Goal: Task Accomplishment & Management: Understand process/instructions

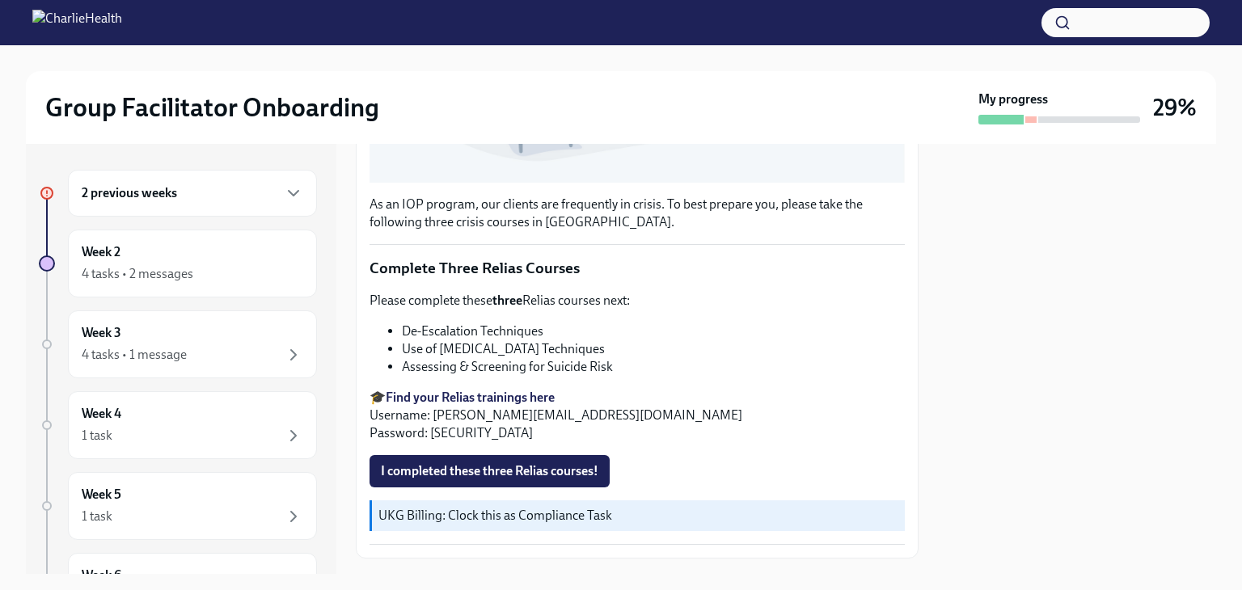
scroll to position [554, 0]
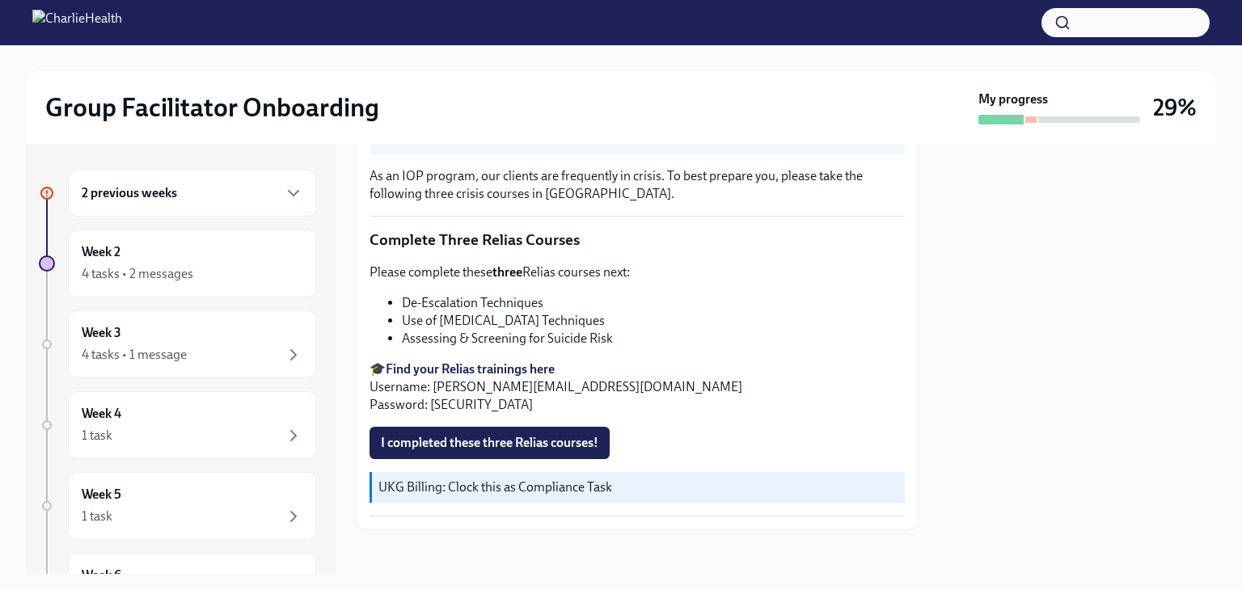
click at [346, 83] on div "Group Facilitator Onboarding My progress 29%" at bounding box center [621, 107] width 1190 height 73
click at [535, 435] on span "I completed these three Relias courses!" at bounding box center [490, 443] width 218 height 16
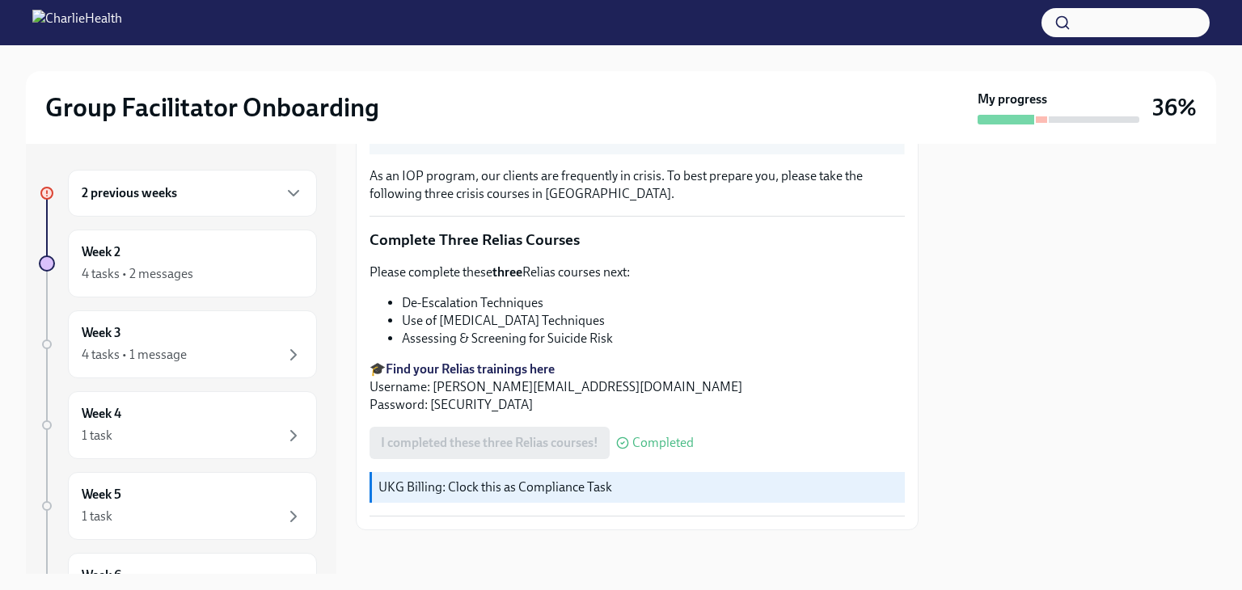
scroll to position [0, 0]
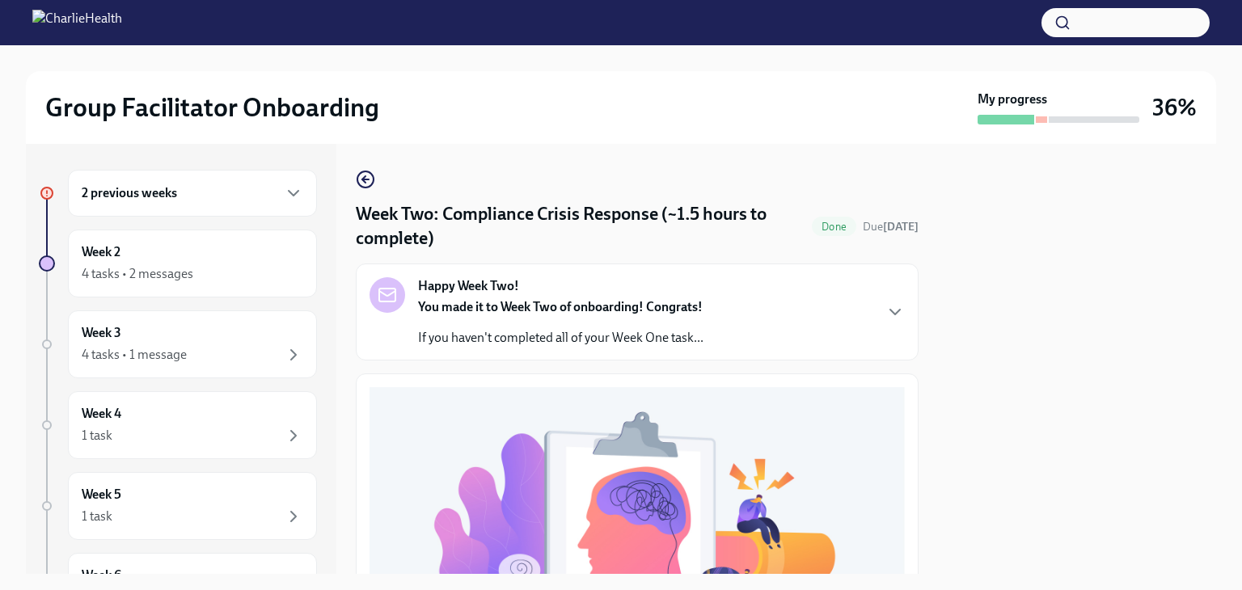
click at [721, 306] on div "Happy Week Two! You made it to Week Two of onboarding! Congrats! If you haven't…" at bounding box center [637, 312] width 535 height 70
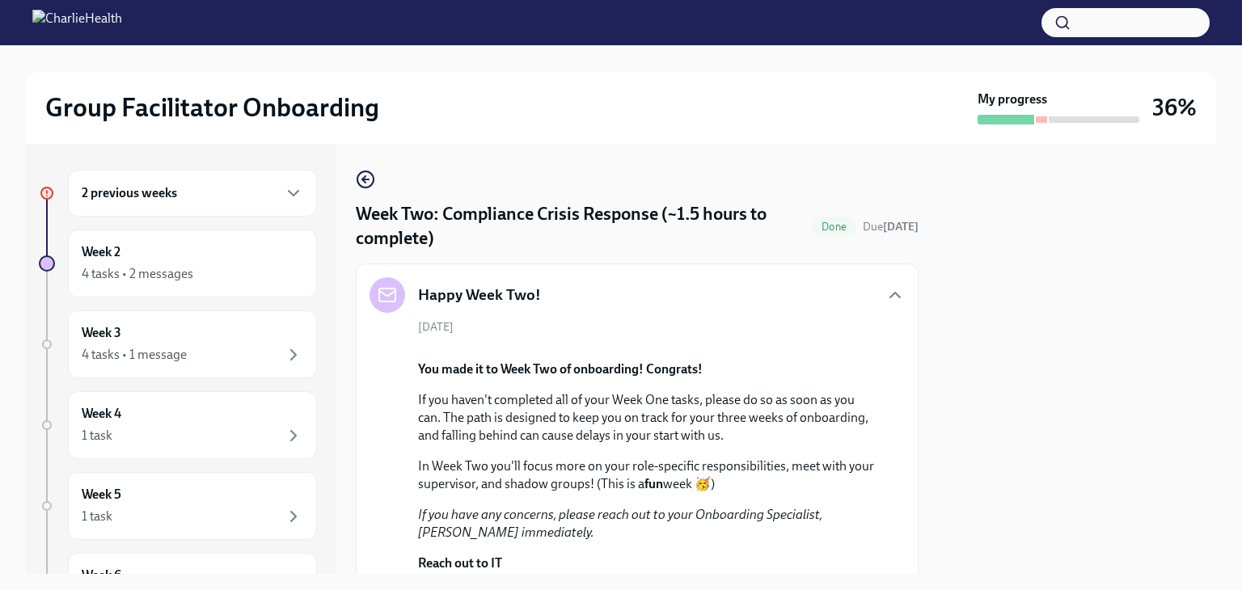
click at [192, 199] on div "2 previous weeks" at bounding box center [193, 193] width 222 height 19
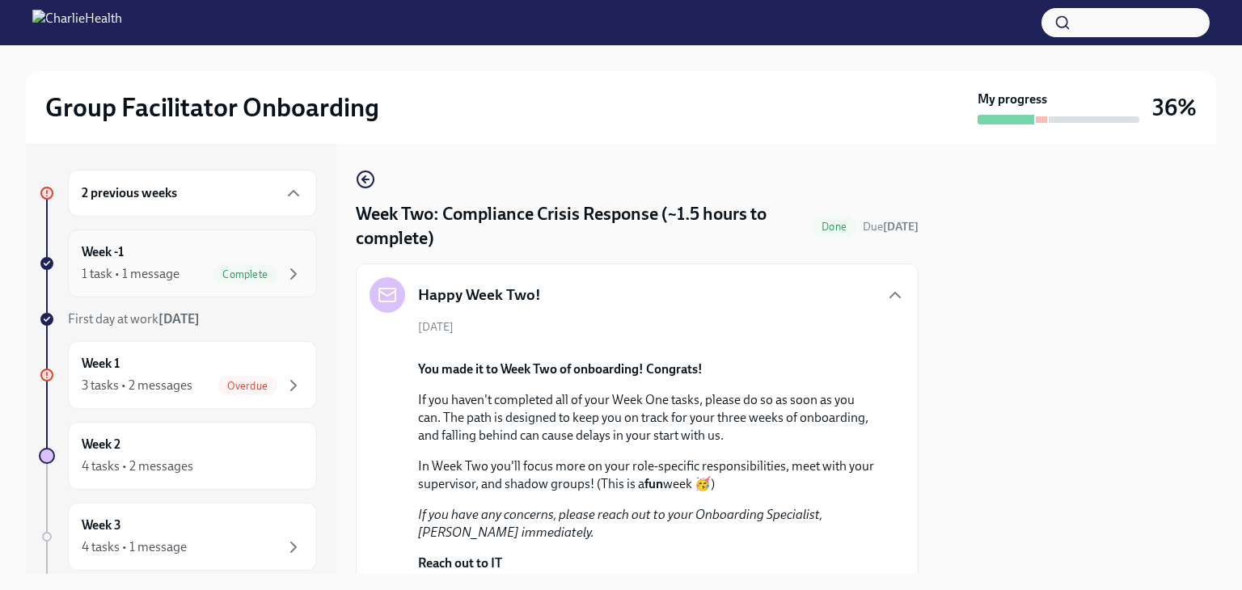
click at [177, 254] on div "Week -1 1 task • 1 message Complete" at bounding box center [193, 263] width 222 height 40
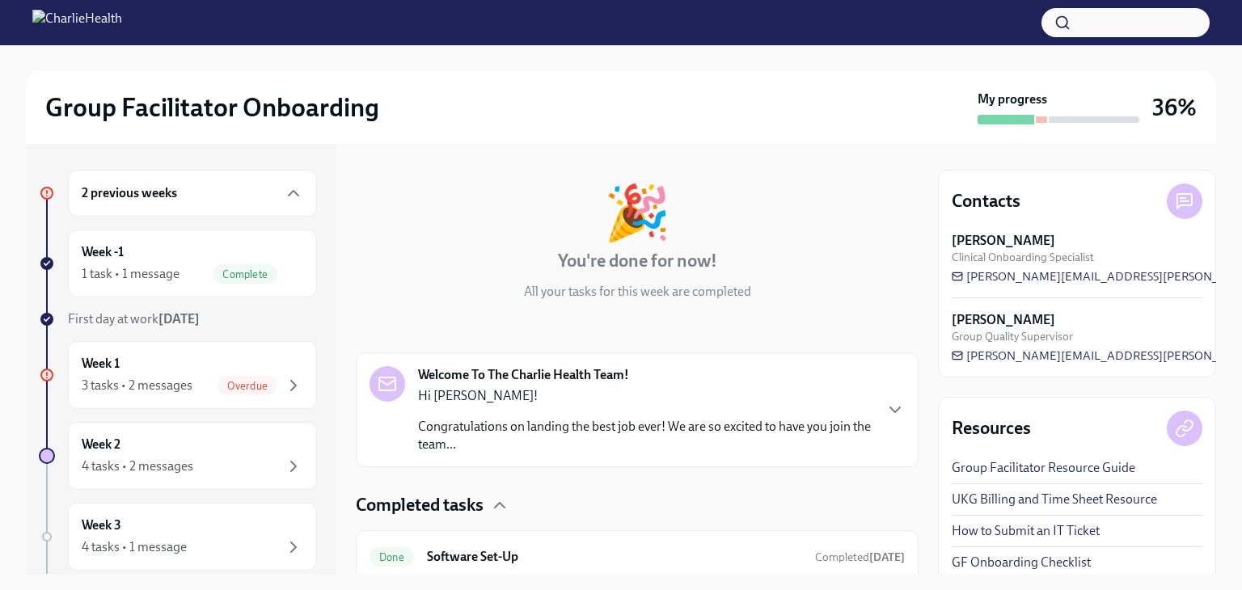
scroll to position [119, 0]
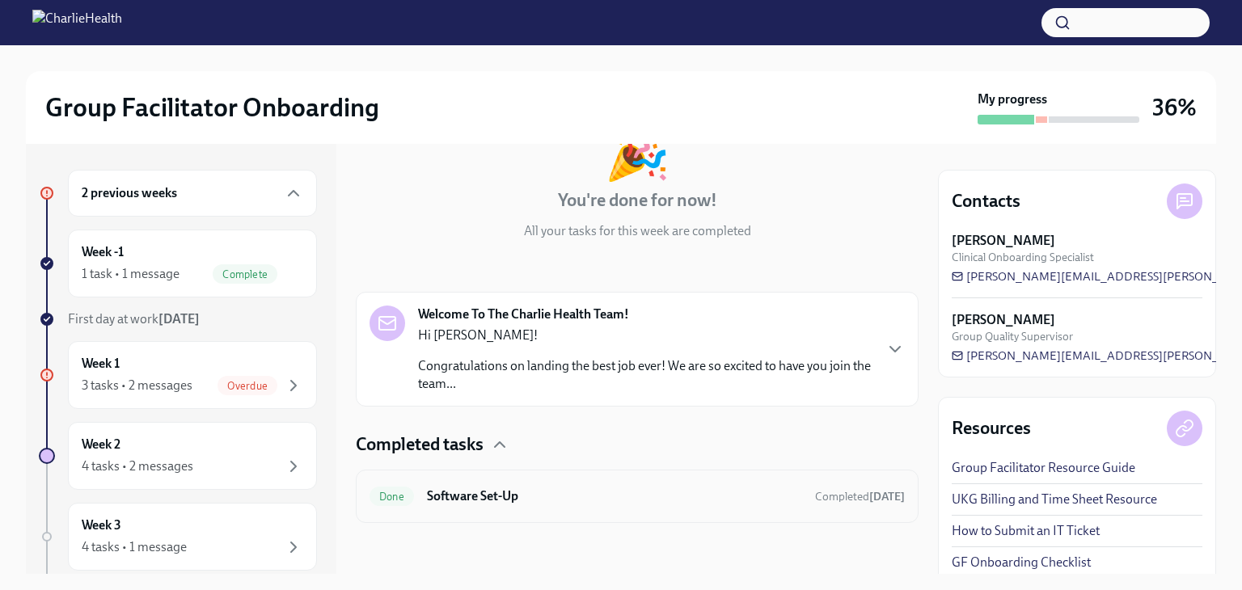
click at [524, 476] on div "Done Software Set-Up Completed [DATE]" at bounding box center [637, 496] width 563 height 53
click at [748, 353] on div "Hi [PERSON_NAME]! Congratulations on landing the best job ever! We are so excit…" at bounding box center [645, 360] width 454 height 66
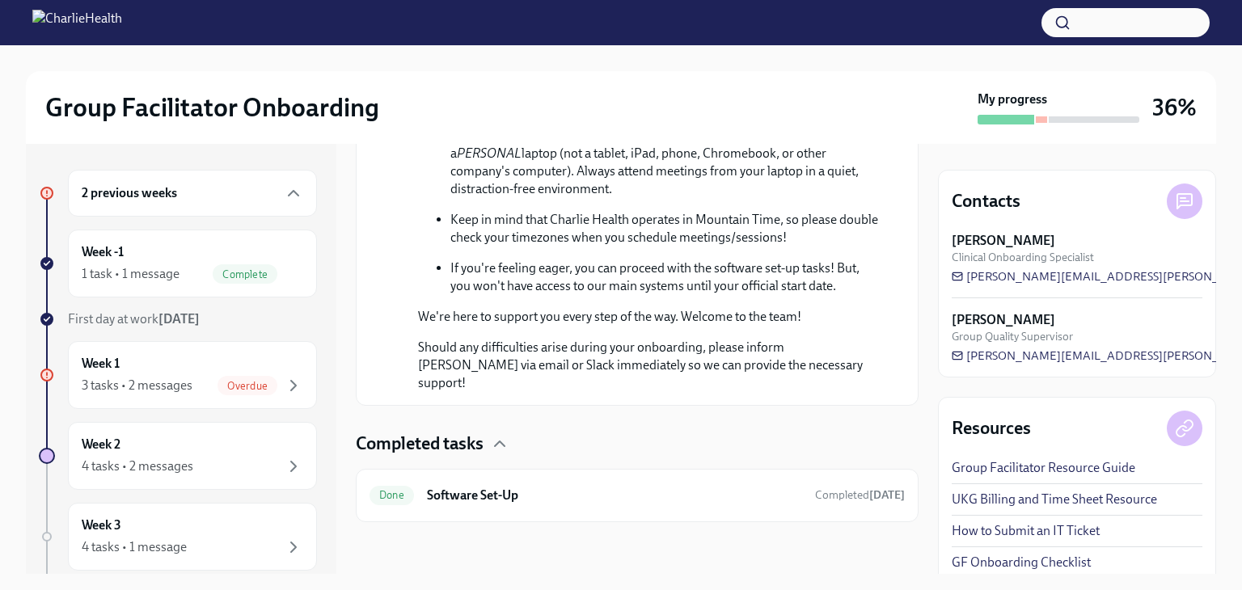
scroll to position [971, 0]
click at [750, 492] on h6 "Software Set-Up" at bounding box center [614, 496] width 375 height 18
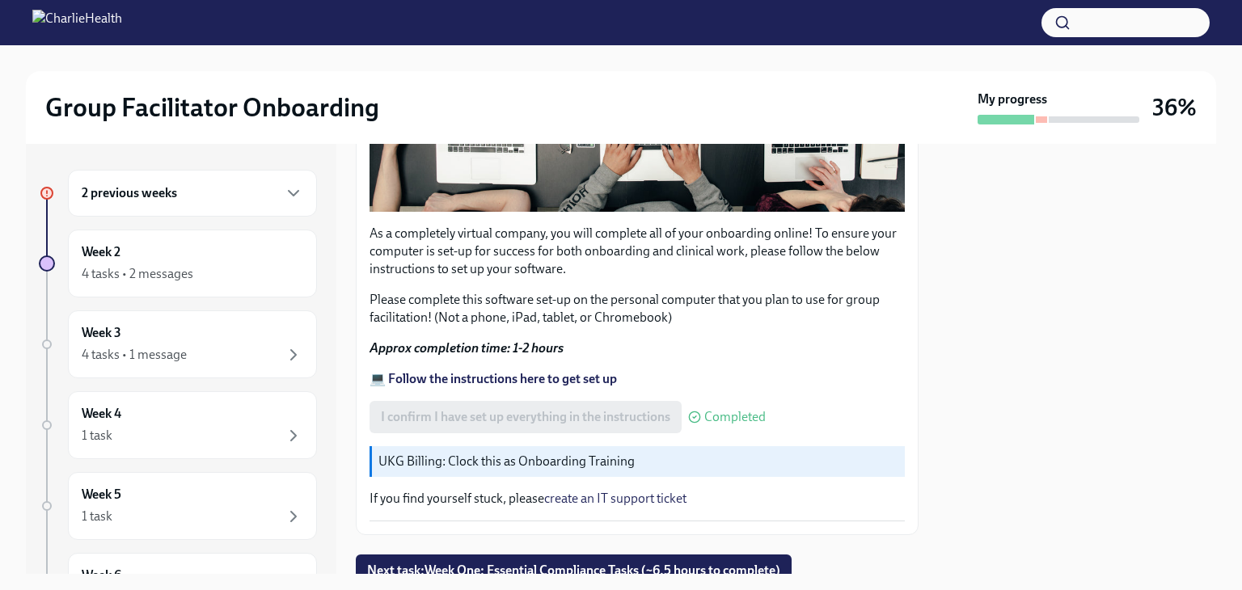
scroll to position [543, 0]
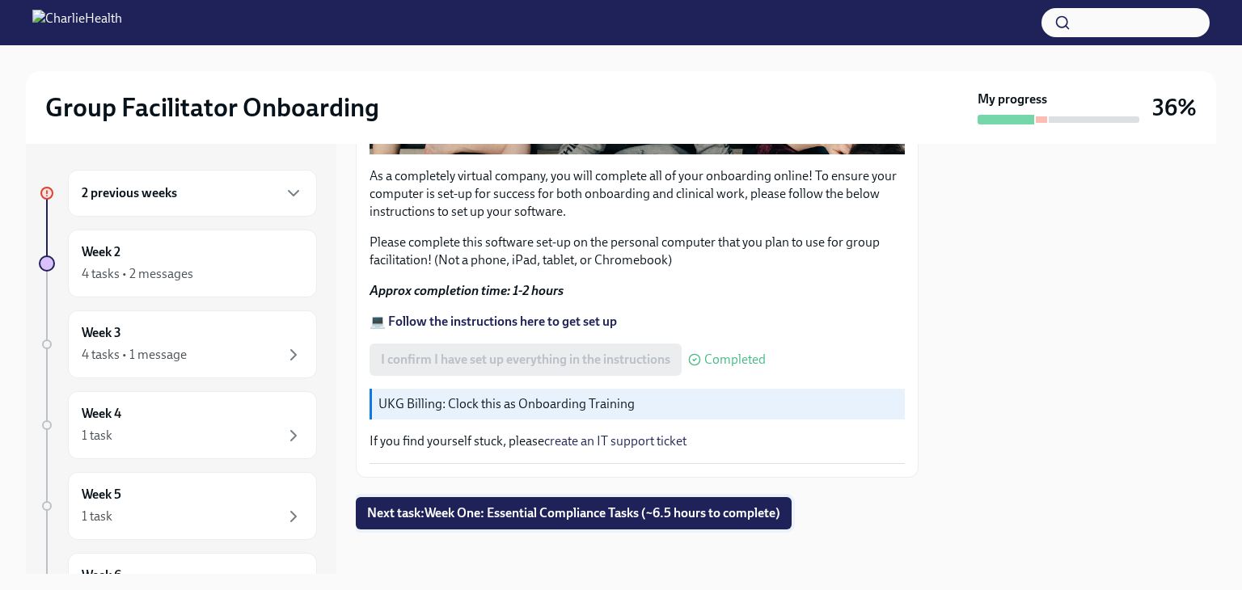
click at [729, 505] on span "Next task : Week One: Essential Compliance Tasks (~6.5 hours to complete)" at bounding box center [573, 513] width 413 height 16
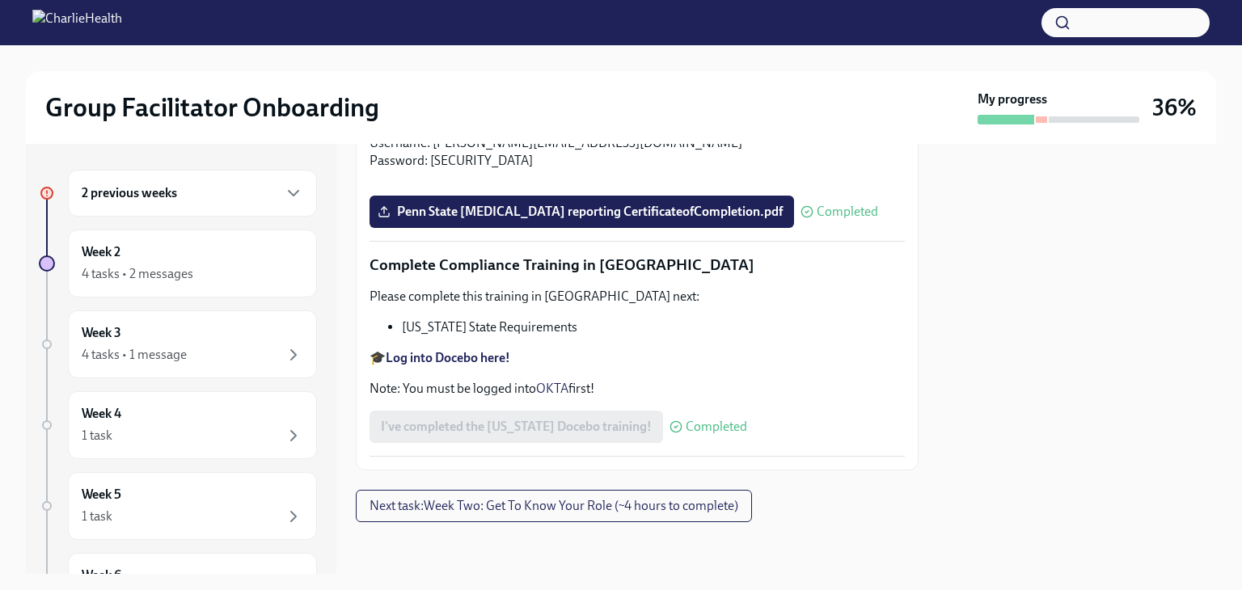
scroll to position [3574, 0]
click at [670, 499] on span "Next task : Week Two: Get To Know Your Role (~4 hours to complete)" at bounding box center [554, 506] width 369 height 16
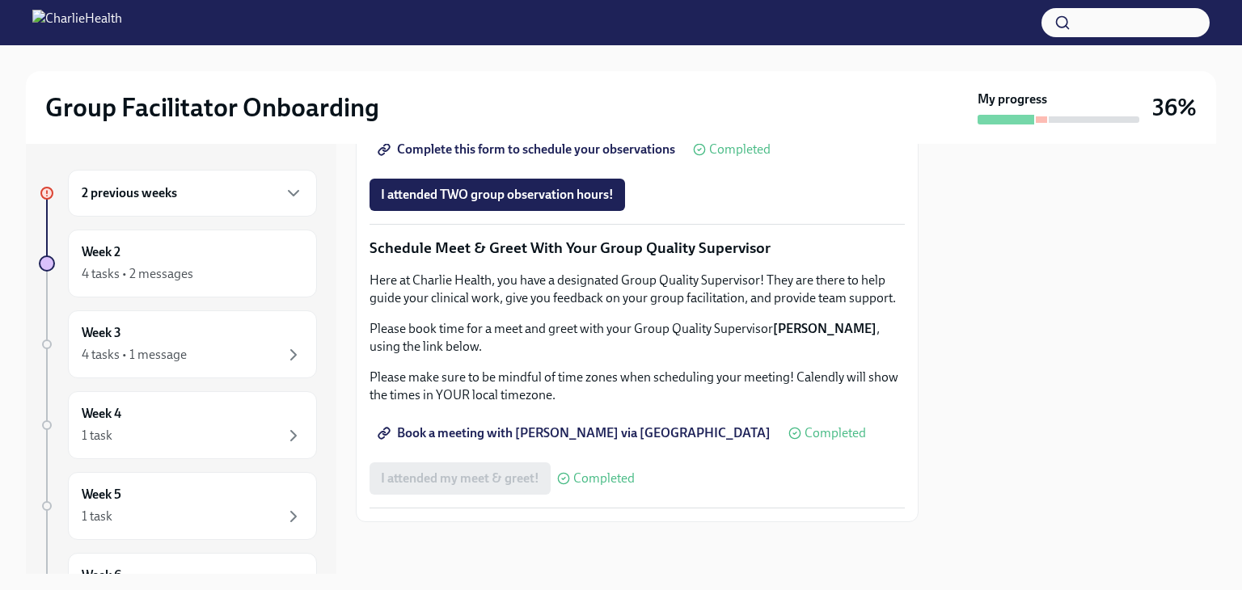
scroll to position [1566, 0]
click at [217, 336] on div "Week 3 4 tasks • 1 message" at bounding box center [193, 344] width 222 height 40
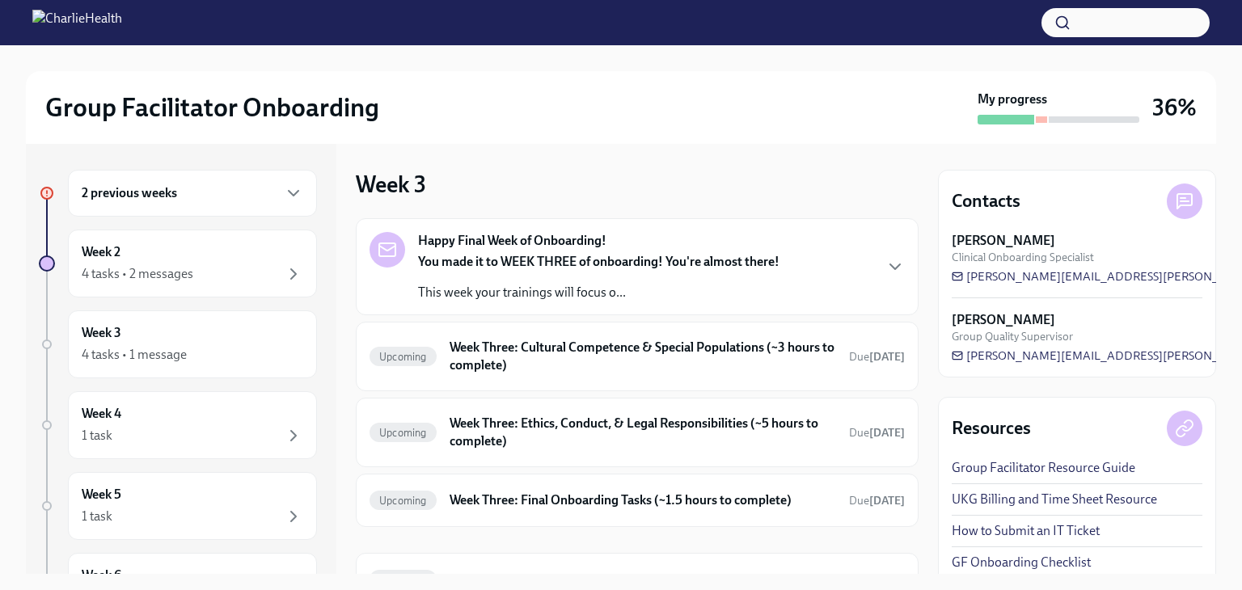
click at [743, 269] on p "You made it to WEEK THREE of onboarding! You're almost there!" at bounding box center [598, 262] width 361 height 18
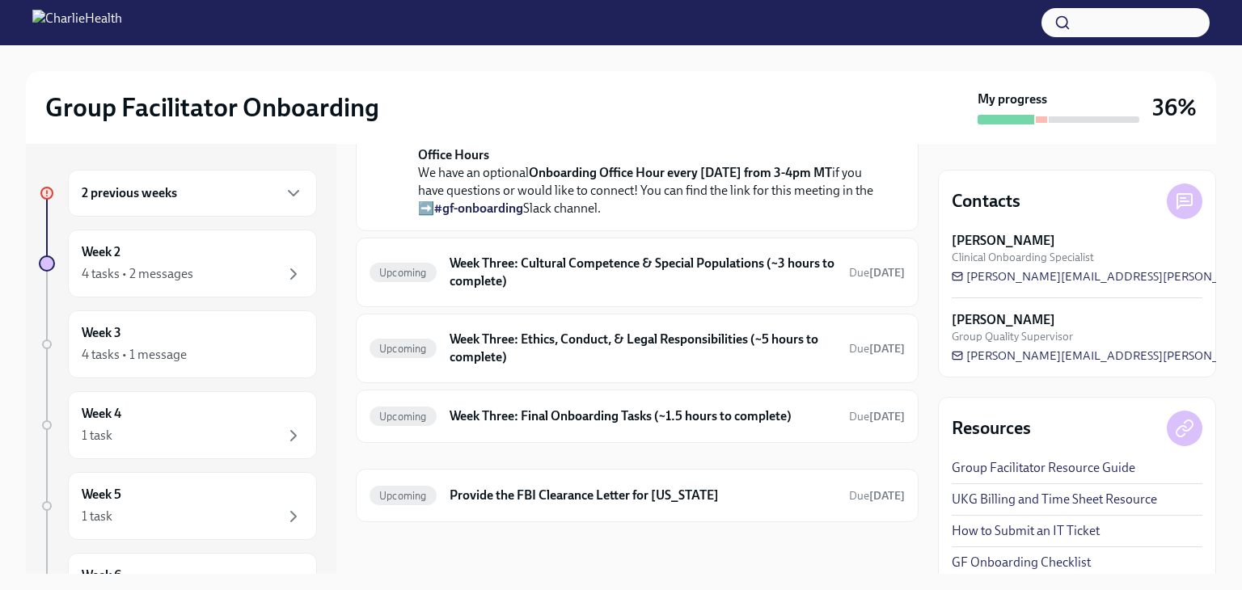
scroll to position [566, 0]
click at [690, 290] on h6 "Week Three: Cultural Competence & Special Populations (~3 hours to complete)" at bounding box center [643, 273] width 387 height 36
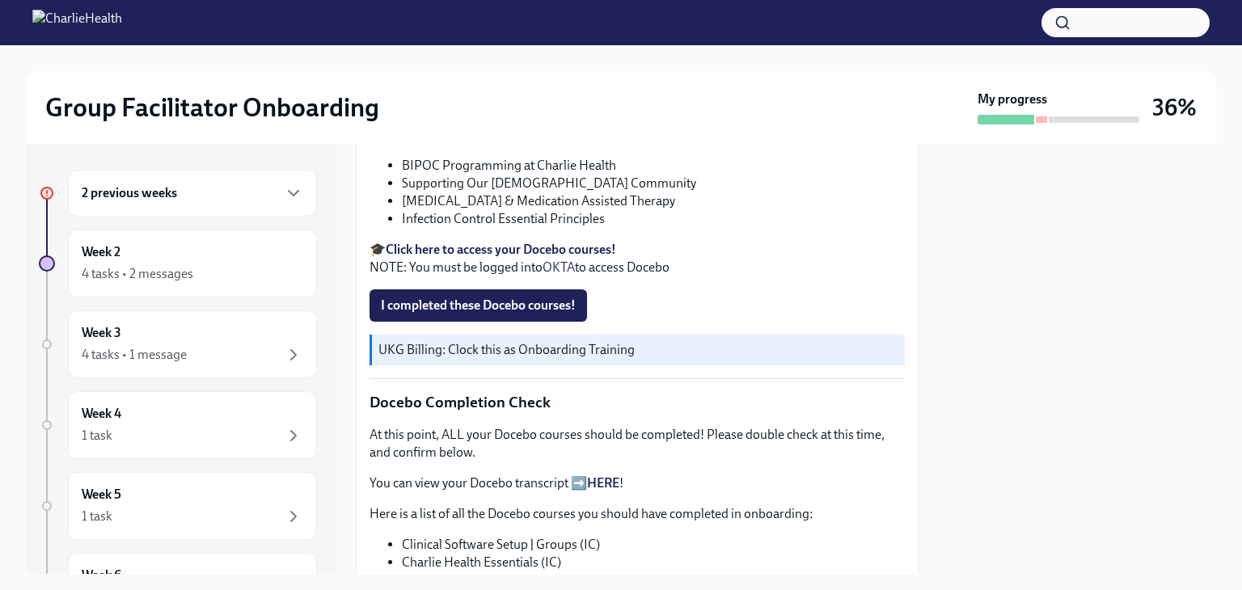
scroll to position [728, 0]
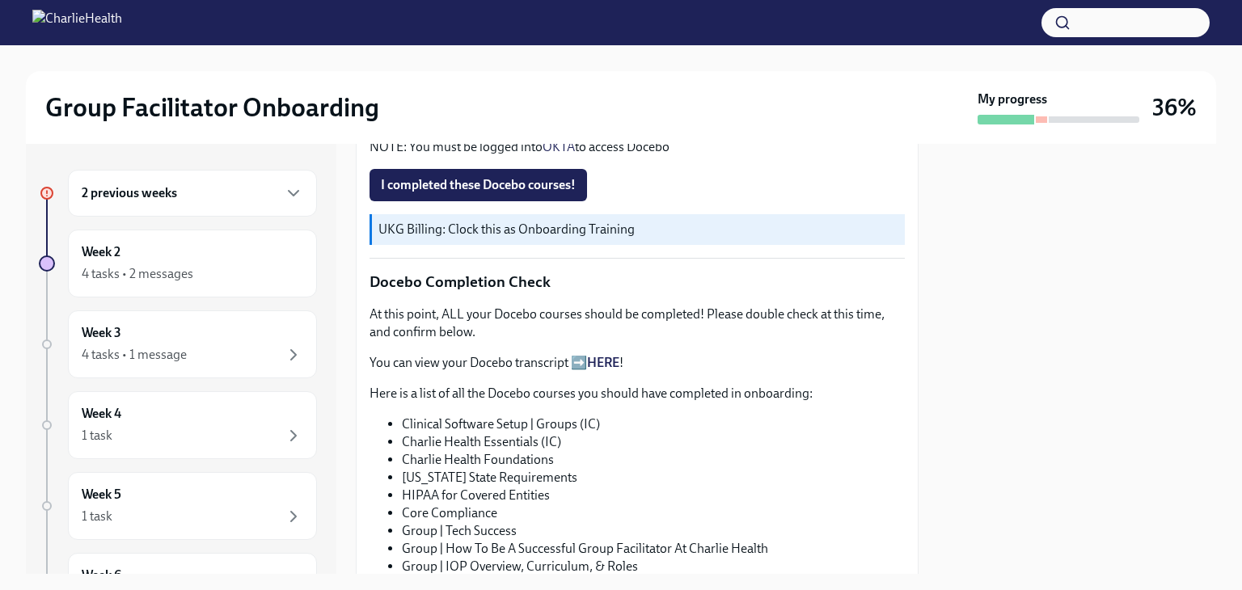
click at [133, 178] on div "2 previous weeks" at bounding box center [192, 193] width 249 height 47
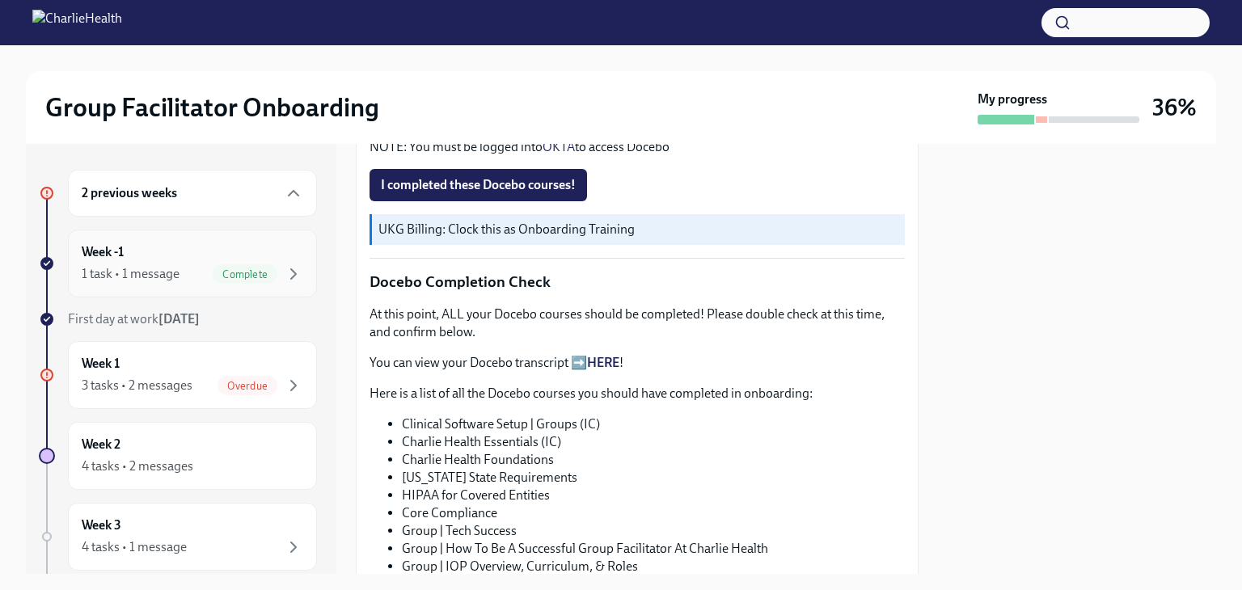
click at [150, 260] on div "Week -1 1 task • 1 message Complete" at bounding box center [193, 263] width 222 height 40
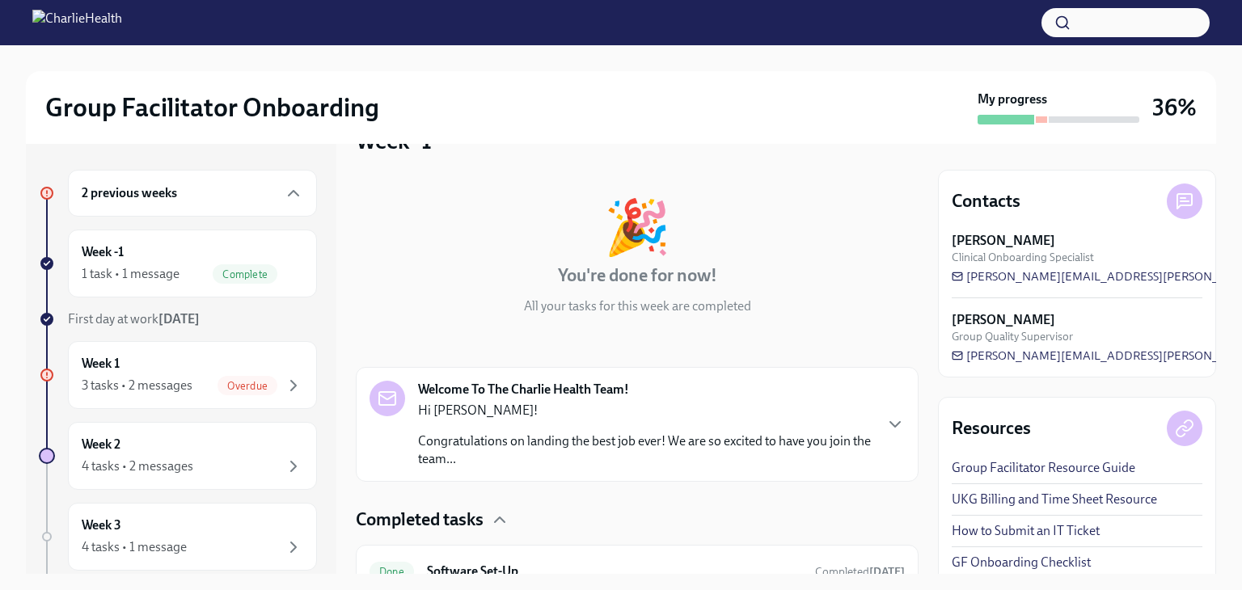
scroll to position [119, 0]
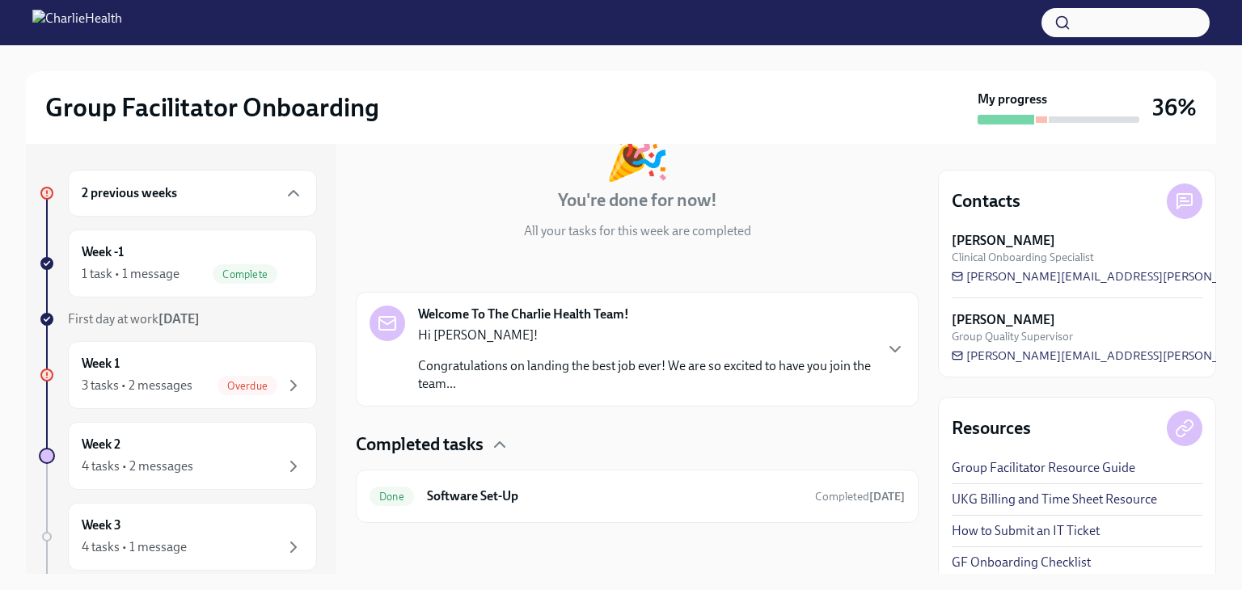
click at [489, 441] on div "Completed tasks" at bounding box center [637, 445] width 563 height 24
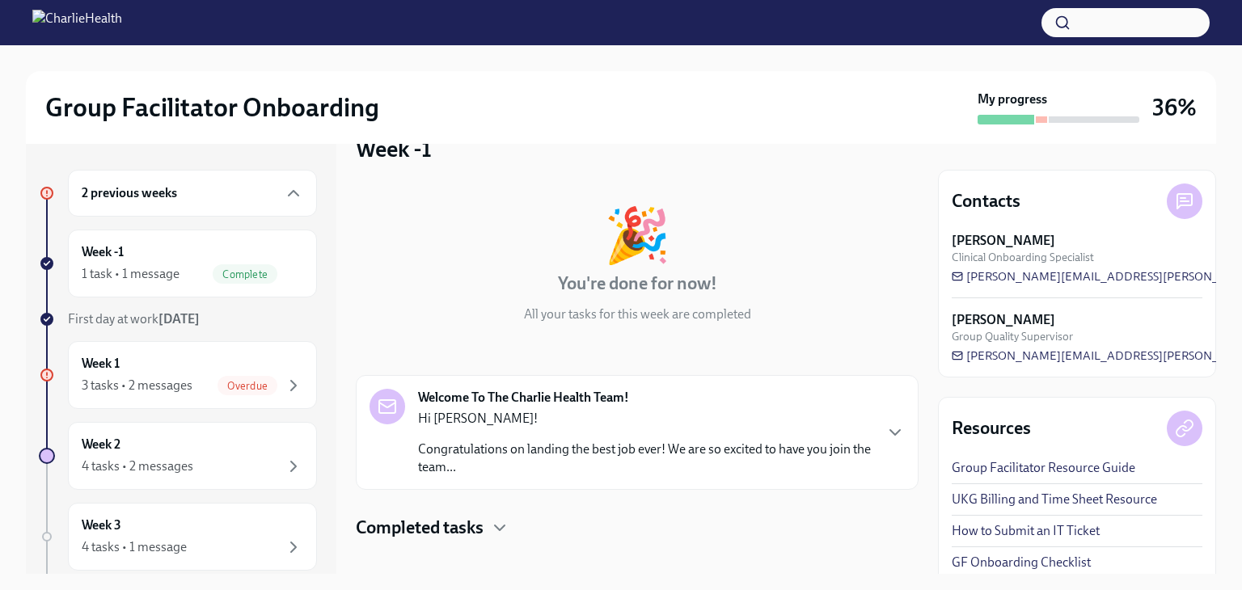
scroll to position [53, 0]
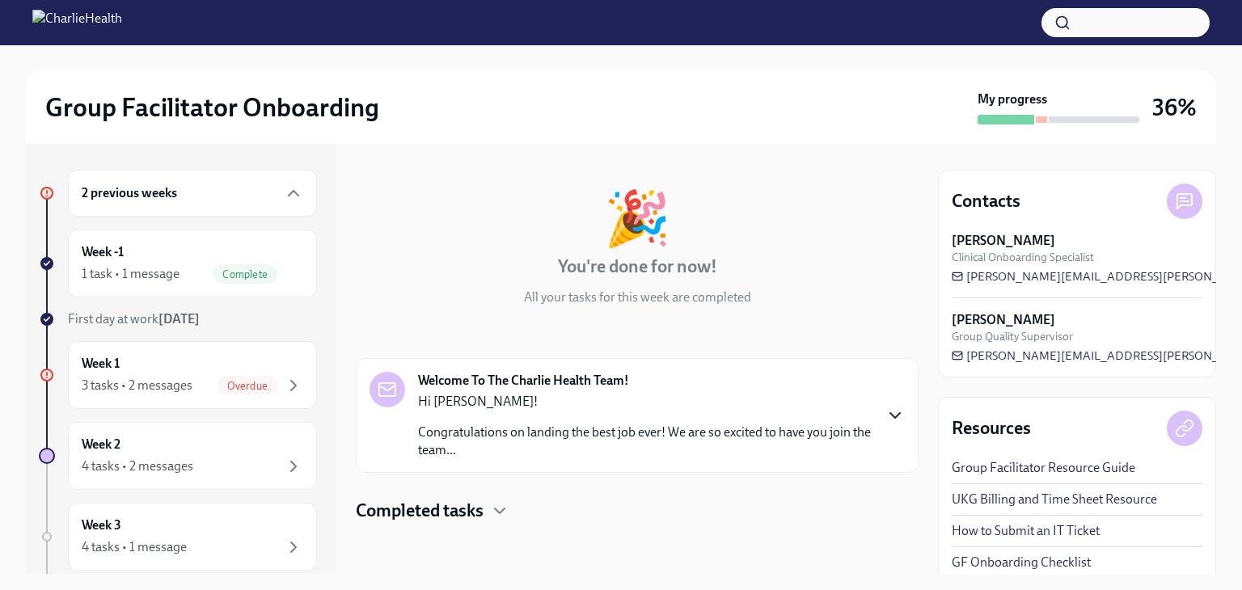
click at [887, 421] on icon "button" at bounding box center [895, 415] width 19 height 19
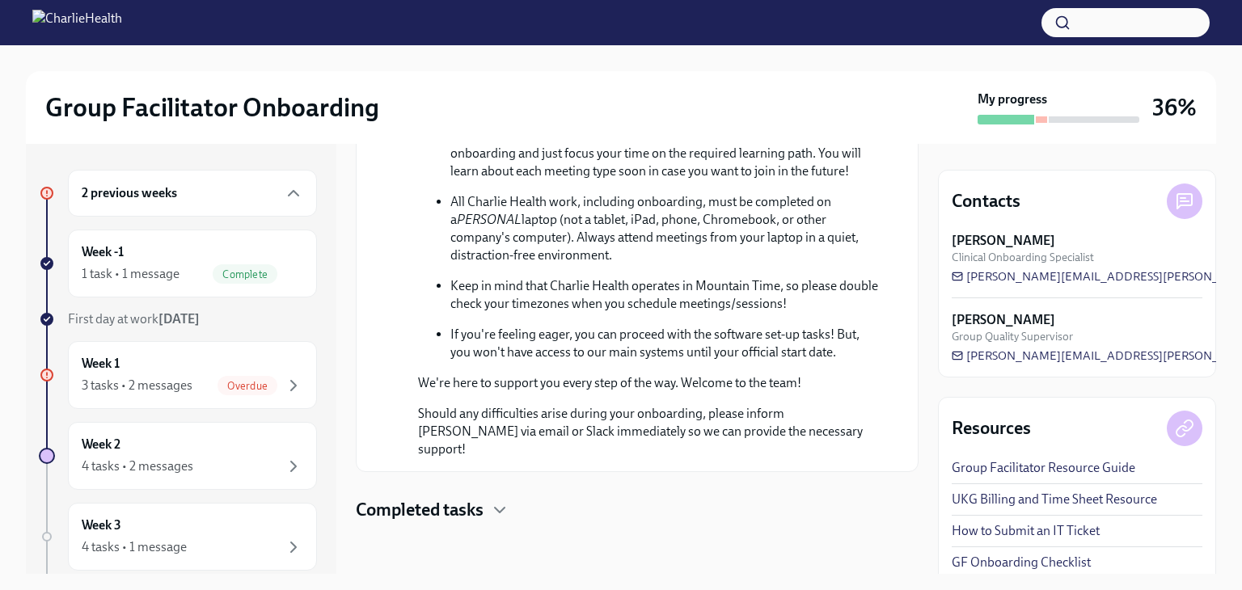
scroll to position [906, 0]
click at [476, 522] on div at bounding box center [637, 548] width 563 height 52
click at [484, 499] on h4 "Completed tasks" at bounding box center [420, 510] width 128 height 24
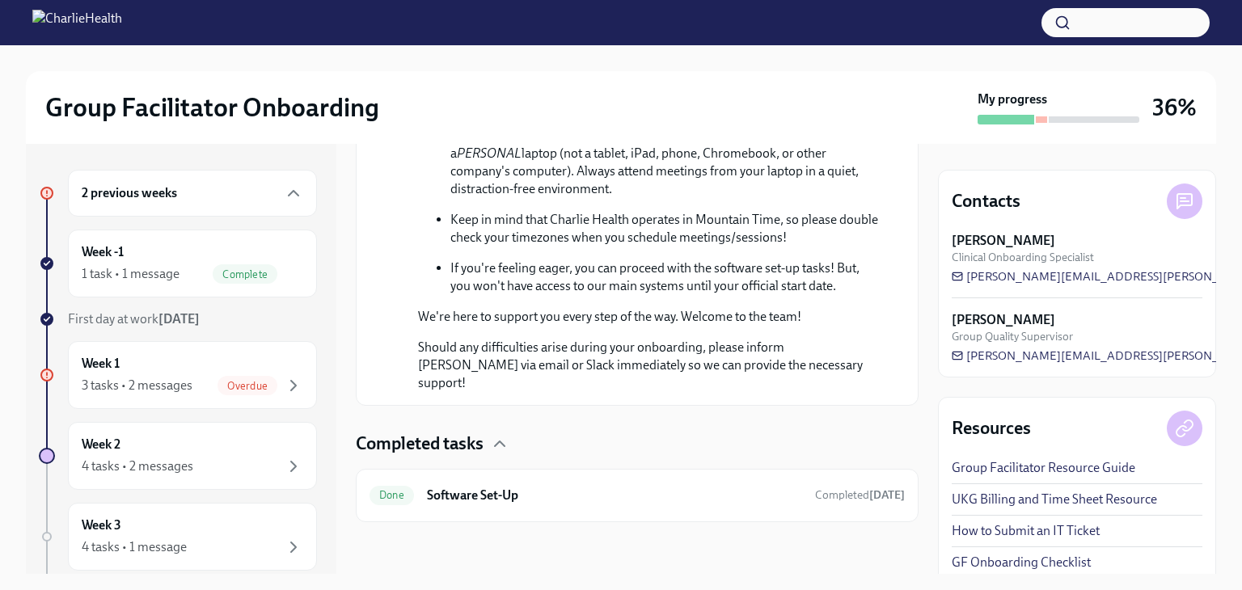
scroll to position [971, 0]
click at [657, 518] on div "Done Software Set-Up Completed [DATE]" at bounding box center [637, 495] width 563 height 53
click at [622, 492] on h6 "Software Set-Up" at bounding box center [614, 496] width 375 height 18
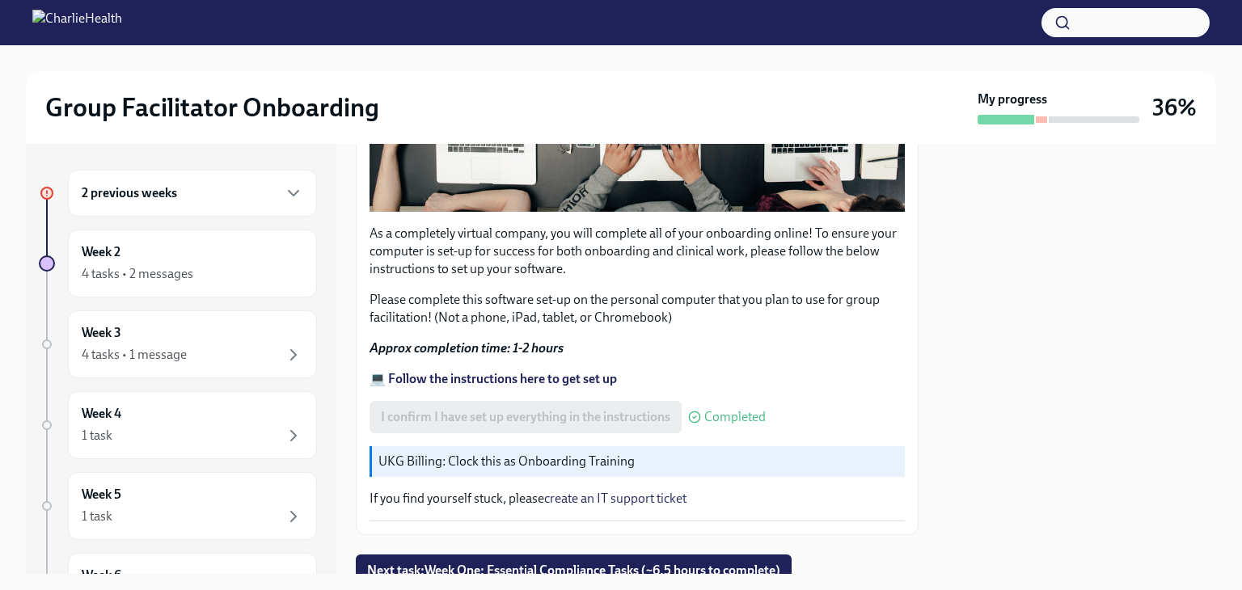
scroll to position [543, 0]
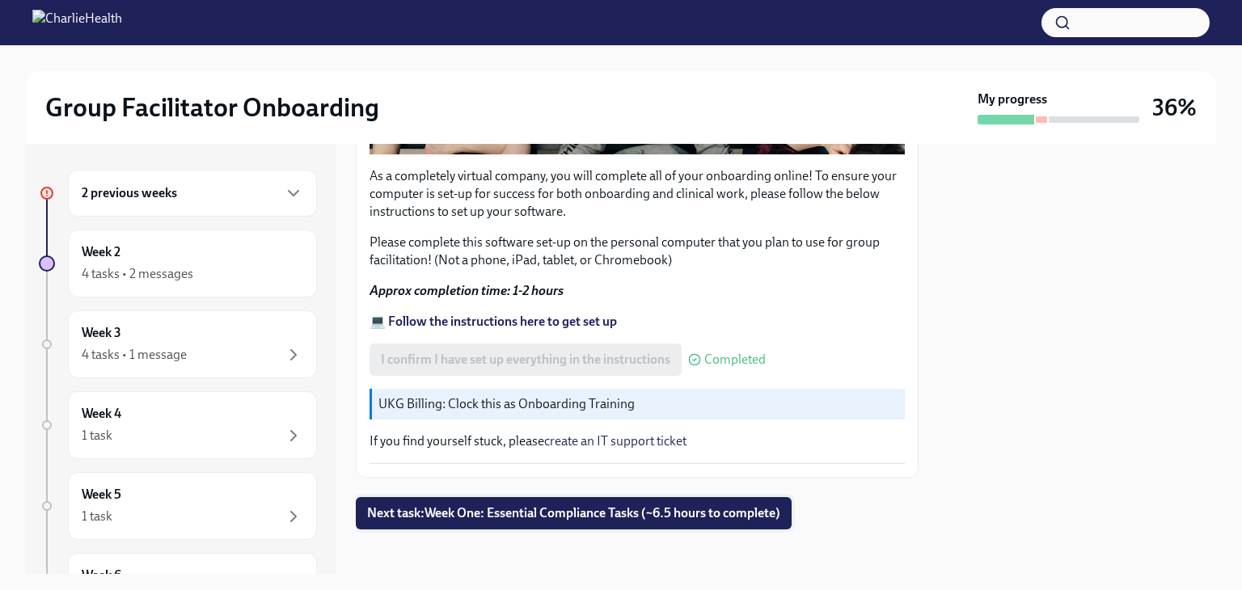
click at [615, 515] on button "Next task : Week One: Essential Compliance Tasks (~6.5 hours to complete)" at bounding box center [574, 513] width 436 height 32
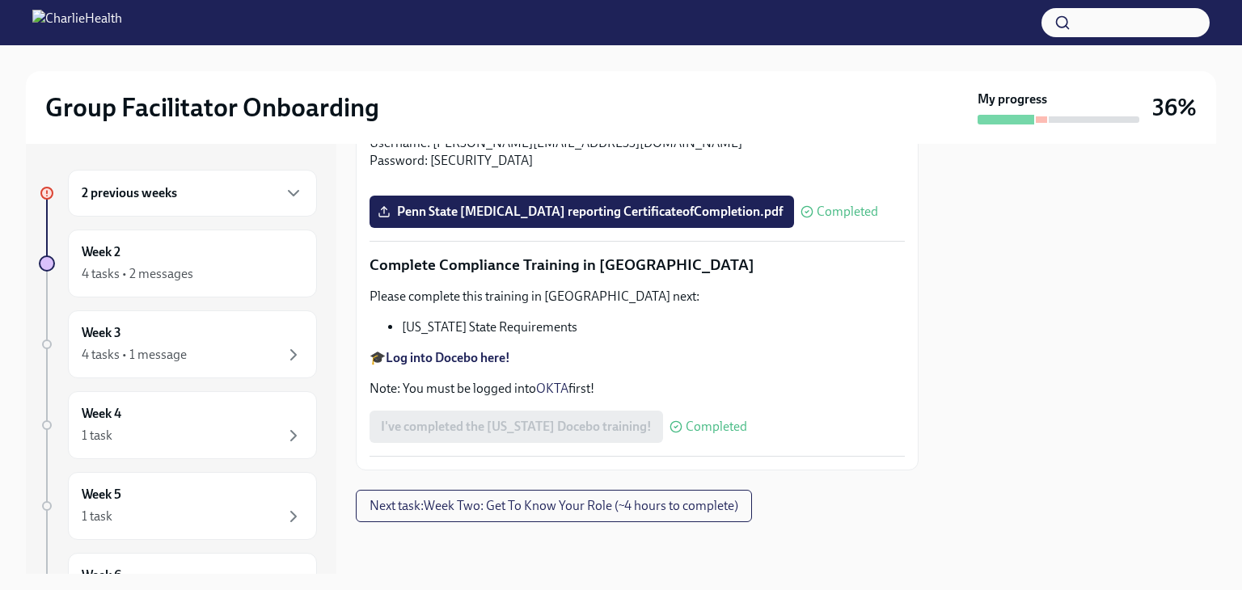
scroll to position [3574, 0]
click at [666, 492] on button "Next task : Week Two: Get To Know Your Role (~4 hours to complete)" at bounding box center [554, 506] width 396 height 32
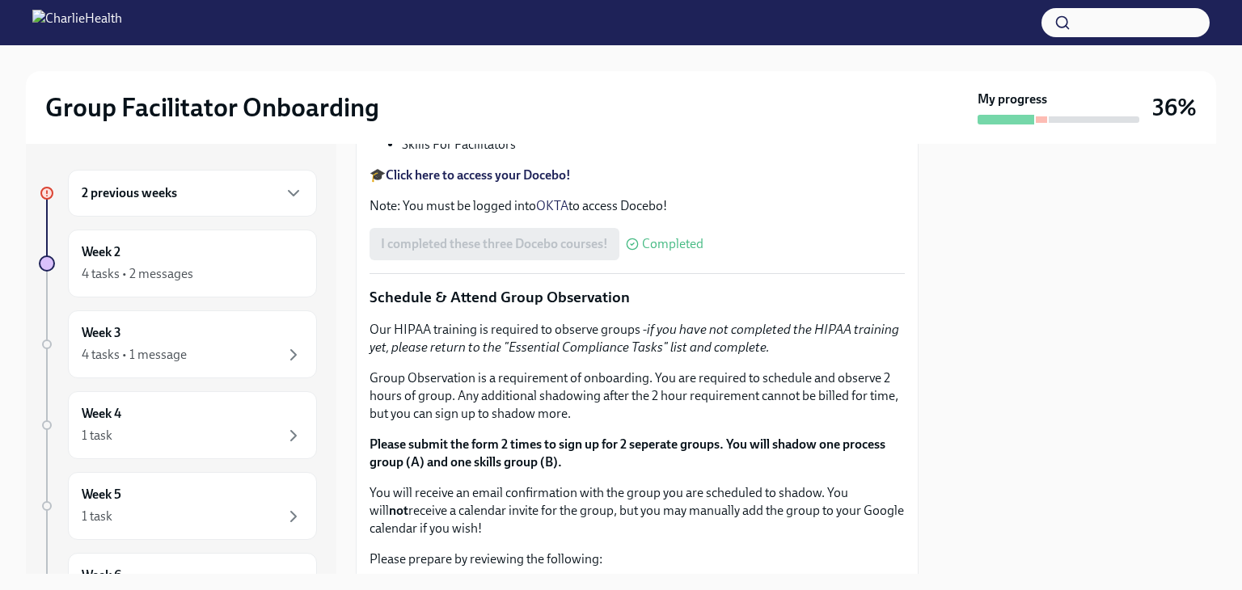
scroll to position [647, 0]
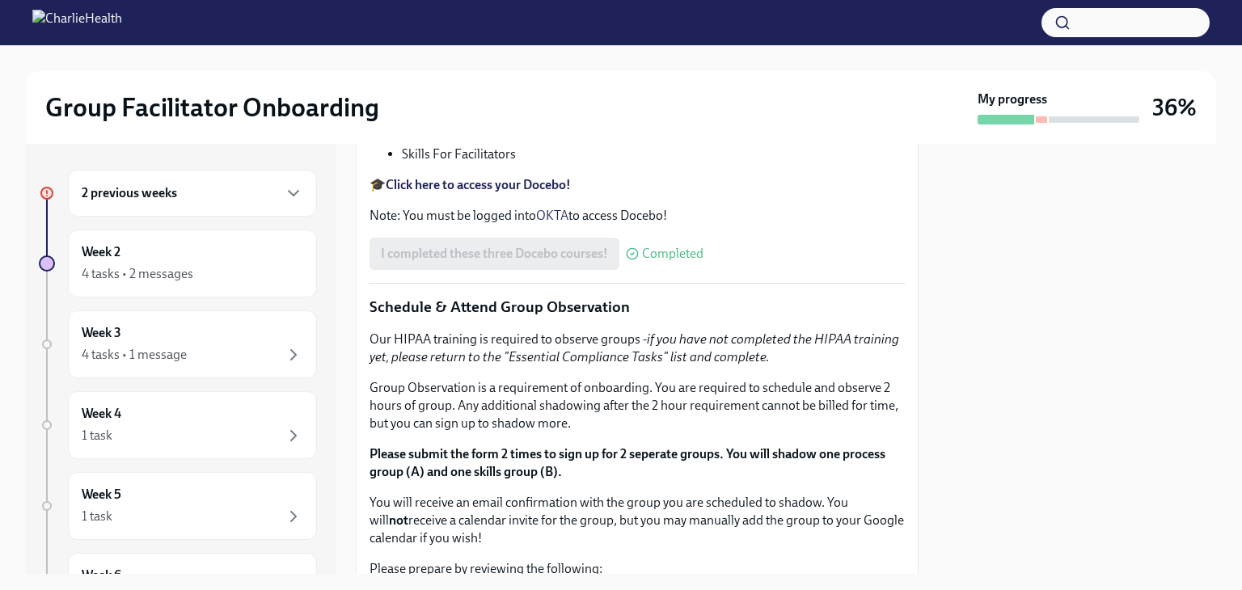
drag, startPoint x: 750, startPoint y: 408, endPoint x: 552, endPoint y: 412, distance: 199.0
copy p "[URL][DOMAIN_NAME]"
drag, startPoint x: 758, startPoint y: 408, endPoint x: 550, endPoint y: 412, distance: 207.9
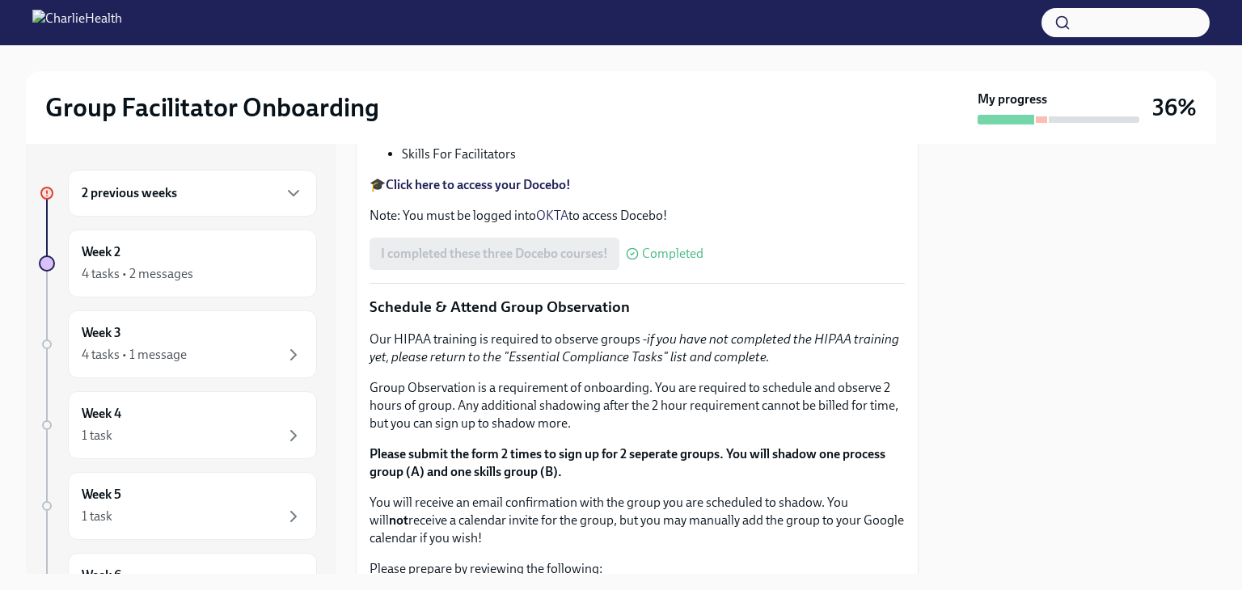
copy p "[URL][DOMAIN_NAME]"
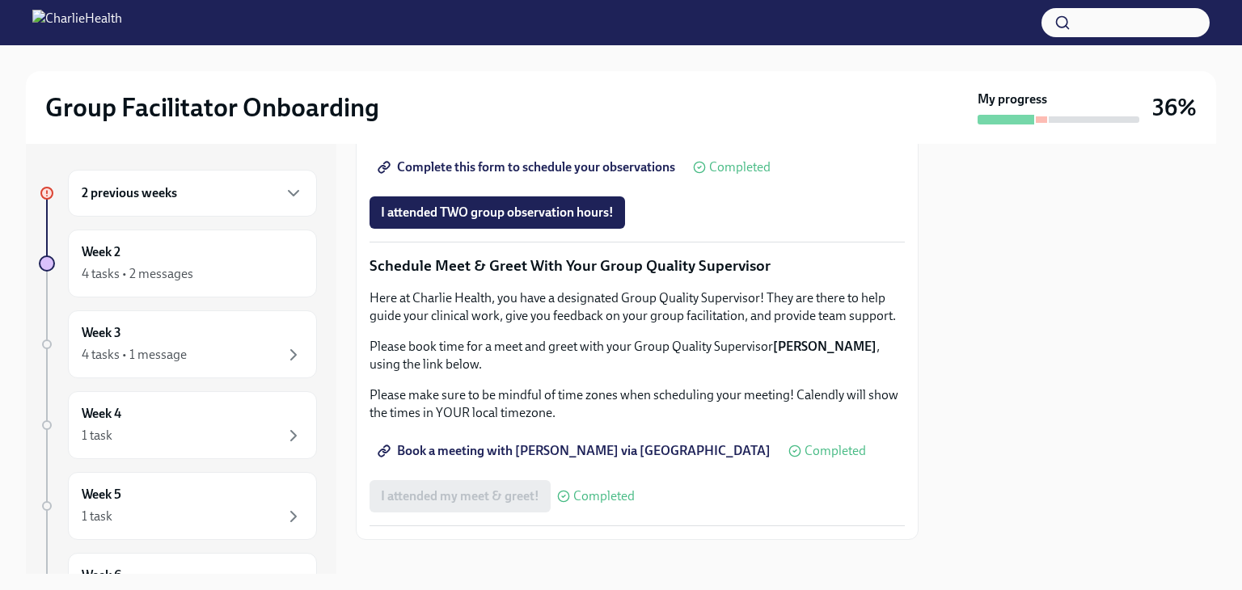
scroll to position [1213, 0]
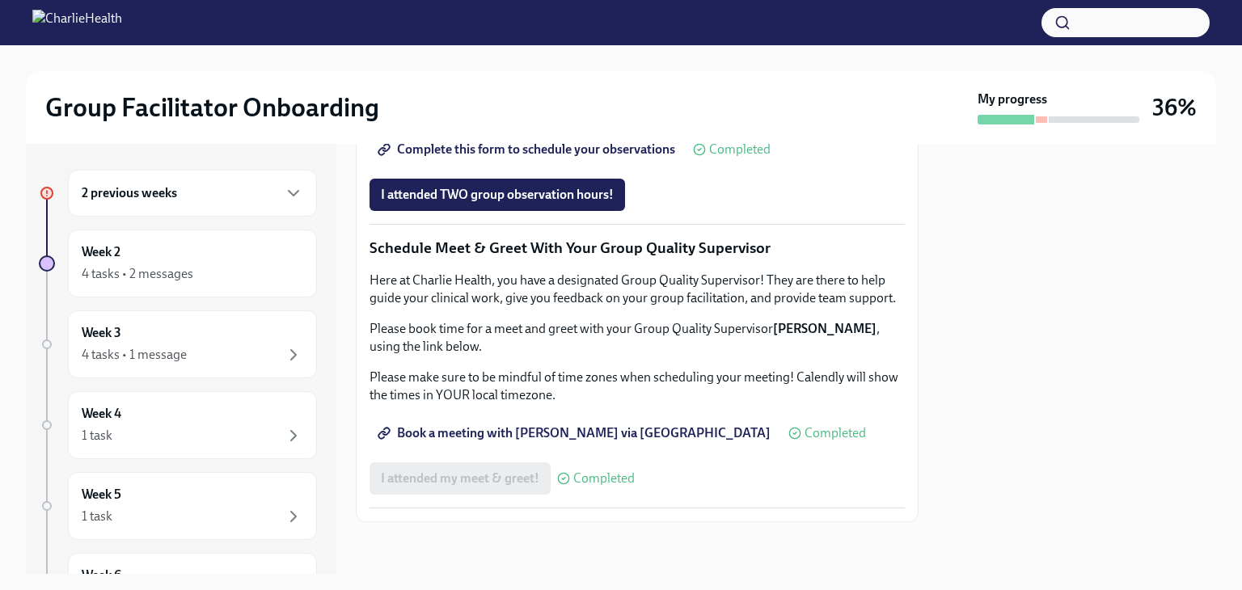
click at [503, 112] on span "Group Observation Instructions" at bounding box center [478, 104] width 194 height 16
click at [611, 158] on span "Complete this form to schedule your observations" at bounding box center [528, 150] width 294 height 16
click at [518, 112] on span "Group Observation Instructions" at bounding box center [478, 104] width 194 height 16
click at [808, 488] on div "I attended my meet & greet! Completed" at bounding box center [637, 479] width 535 height 32
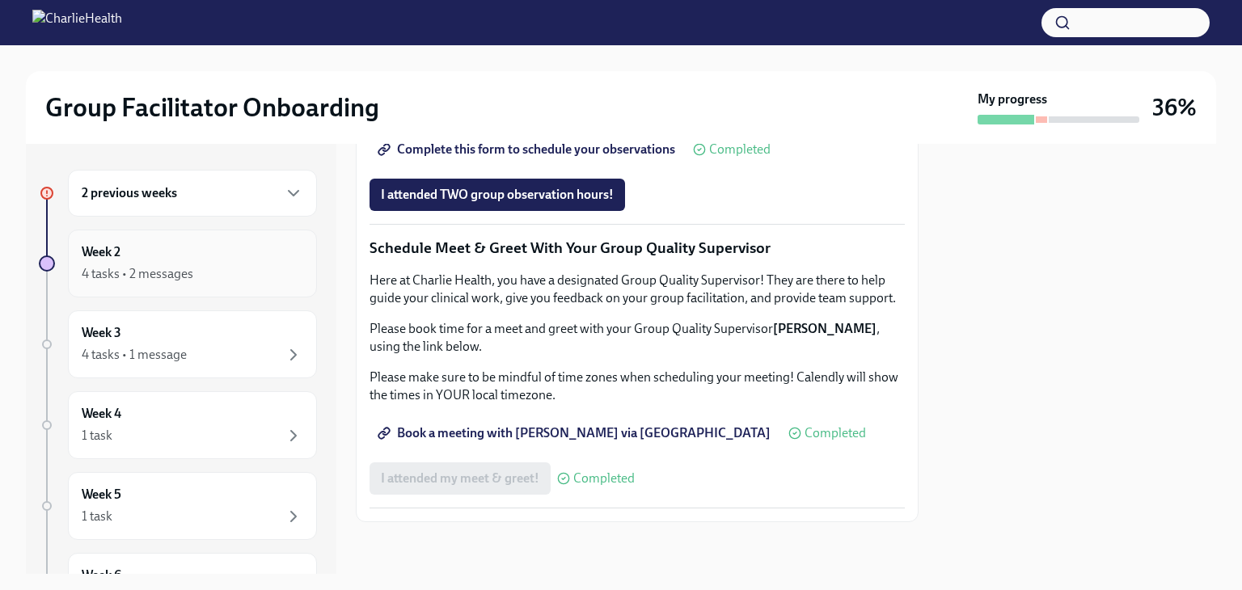
click at [161, 265] on div "4 tasks • 2 messages" at bounding box center [138, 274] width 112 height 18
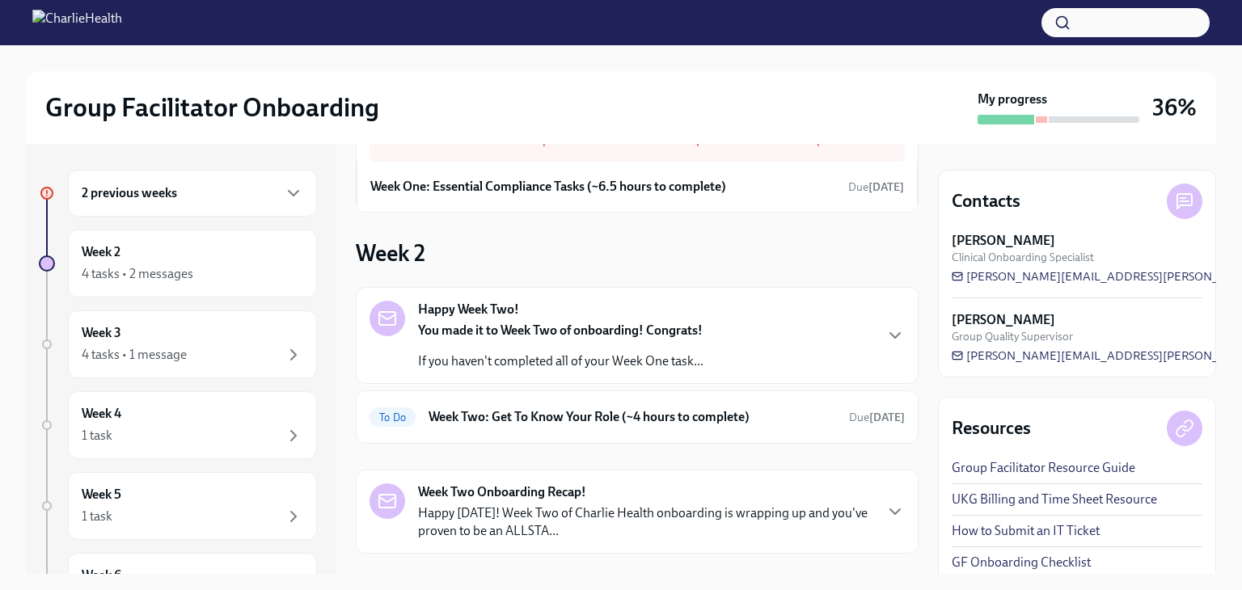
scroll to position [146, 0]
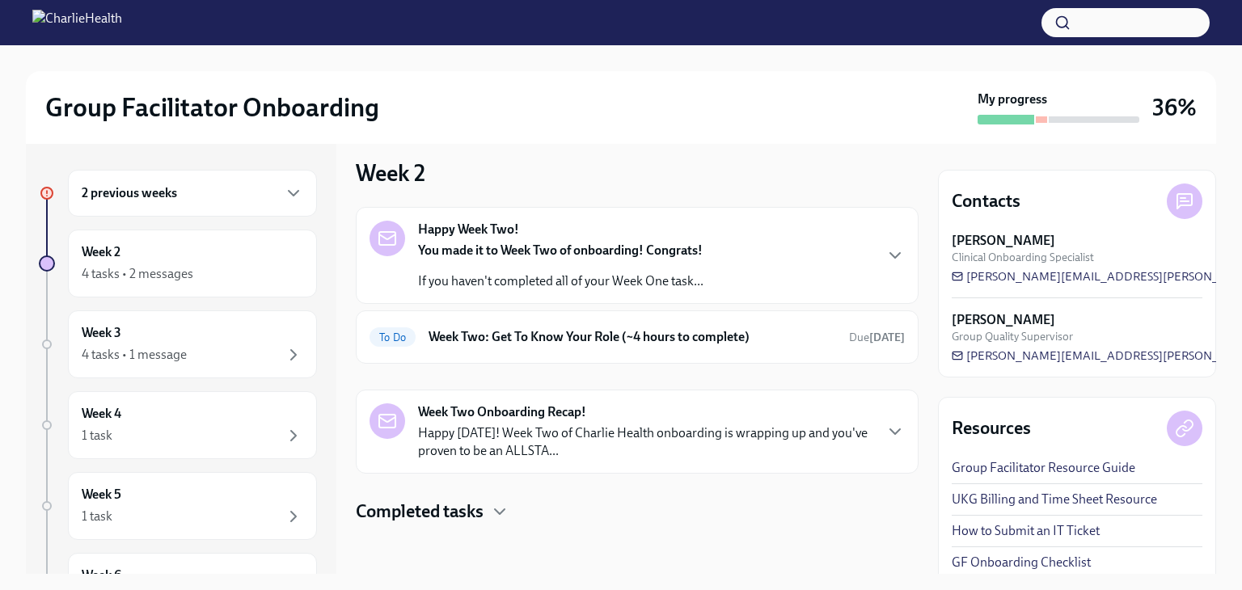
click at [421, 500] on h4 "Completed tasks" at bounding box center [420, 512] width 128 height 24
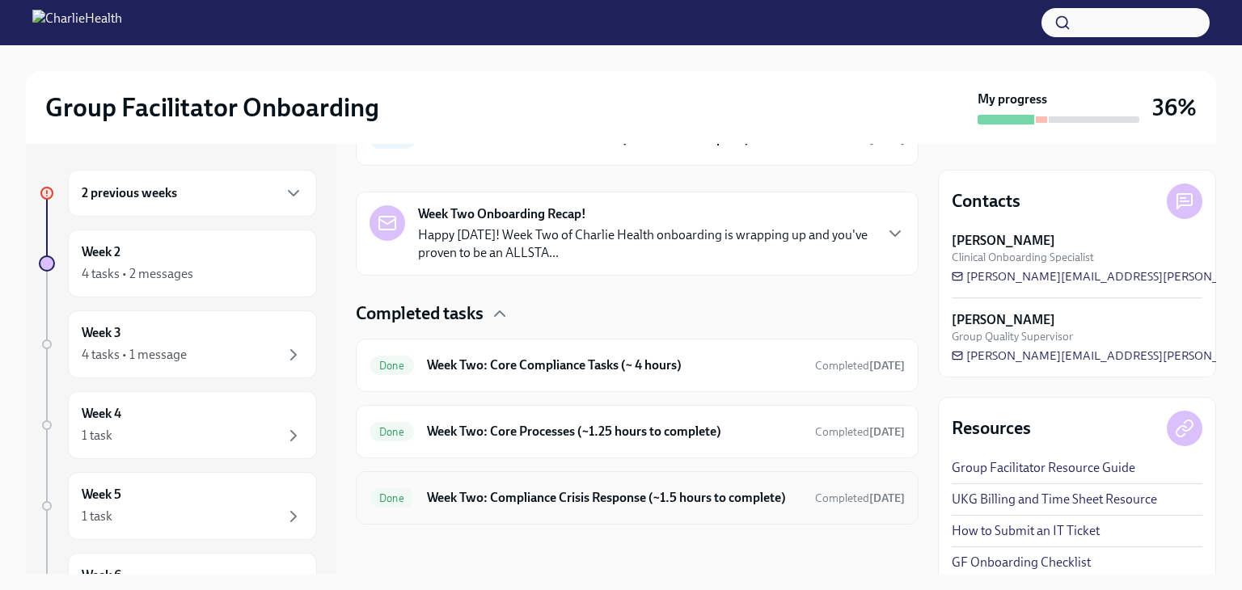
click at [574, 492] on h6 "Week Two: Compliance Crisis Response (~1.5 hours to complete)" at bounding box center [614, 498] width 375 height 18
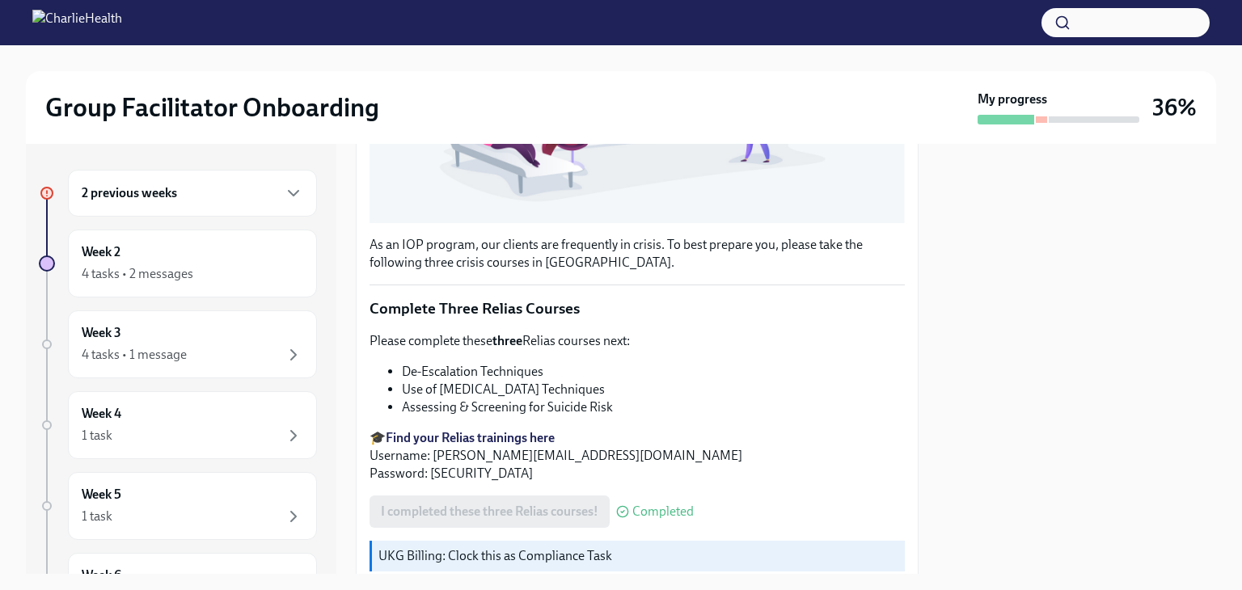
scroll to position [554, 0]
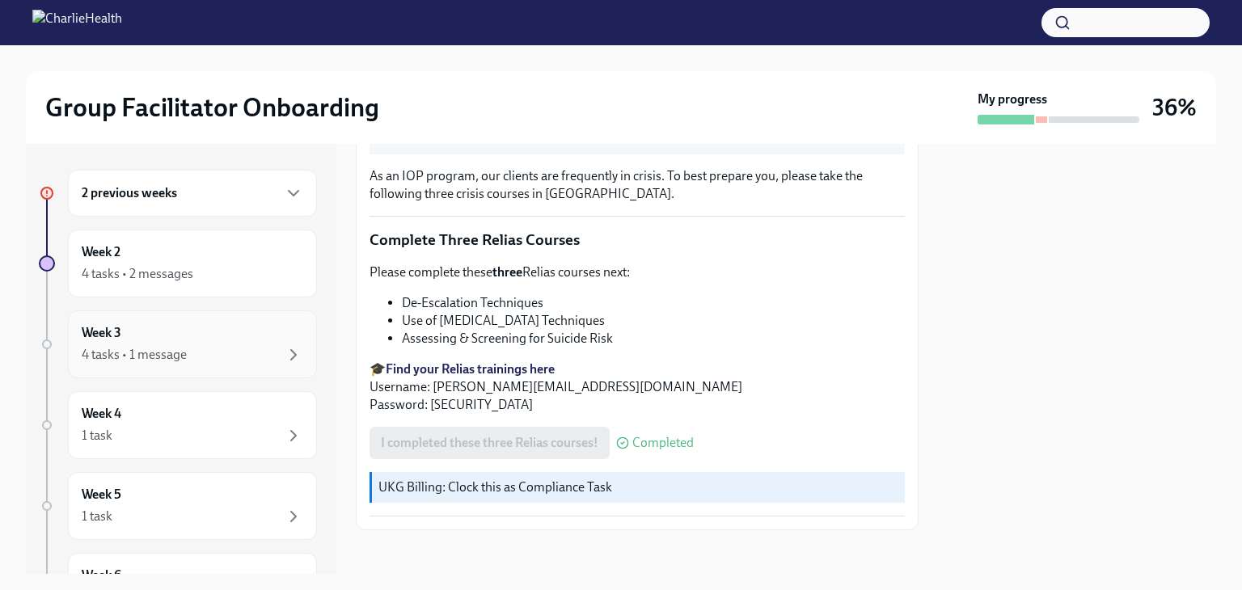
click at [145, 346] on div "4 tasks • 1 message" at bounding box center [134, 355] width 105 height 18
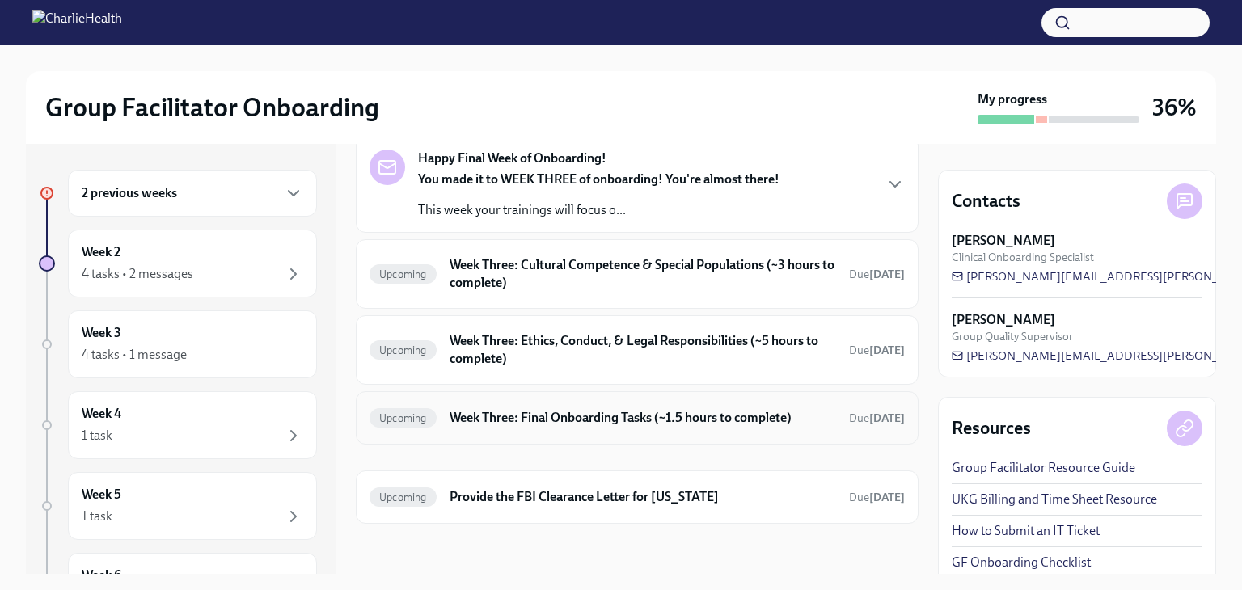
scroll to position [2, 0]
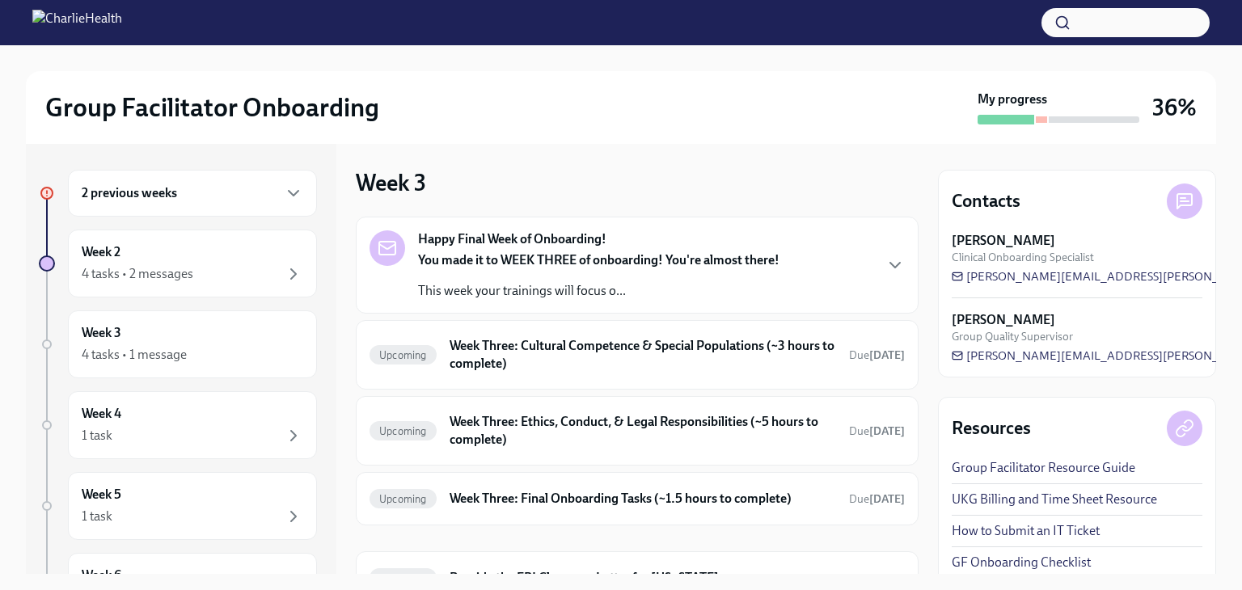
click at [239, 201] on div "2 previous weeks" at bounding box center [193, 193] width 222 height 19
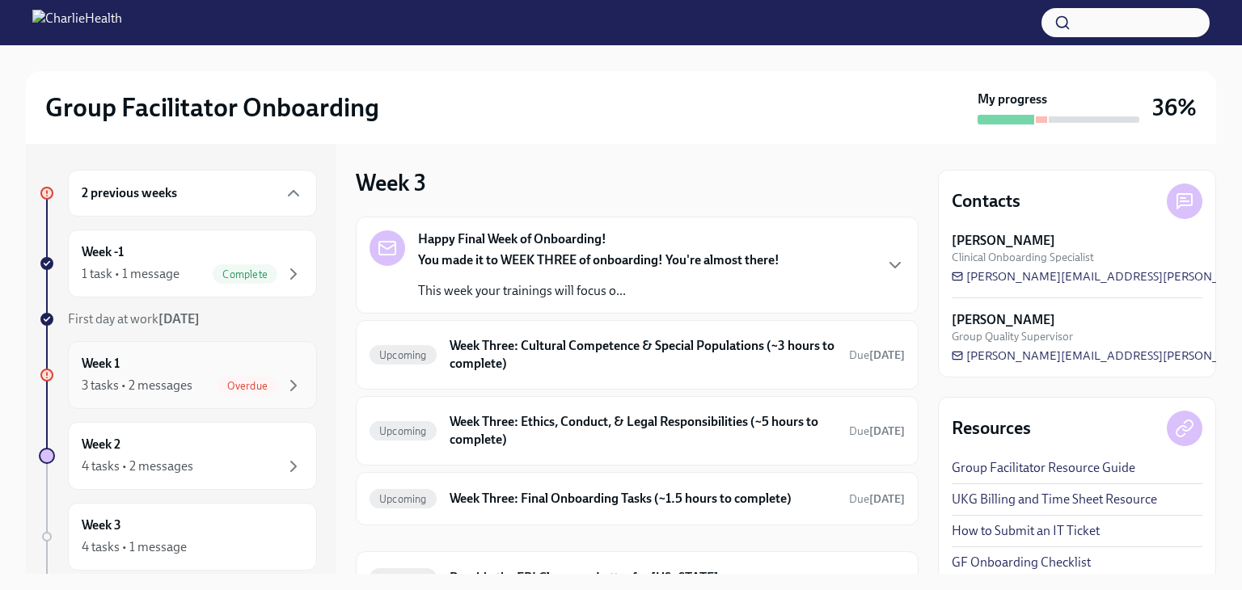
click at [175, 379] on div "3 tasks • 2 messages" at bounding box center [137, 386] width 111 height 18
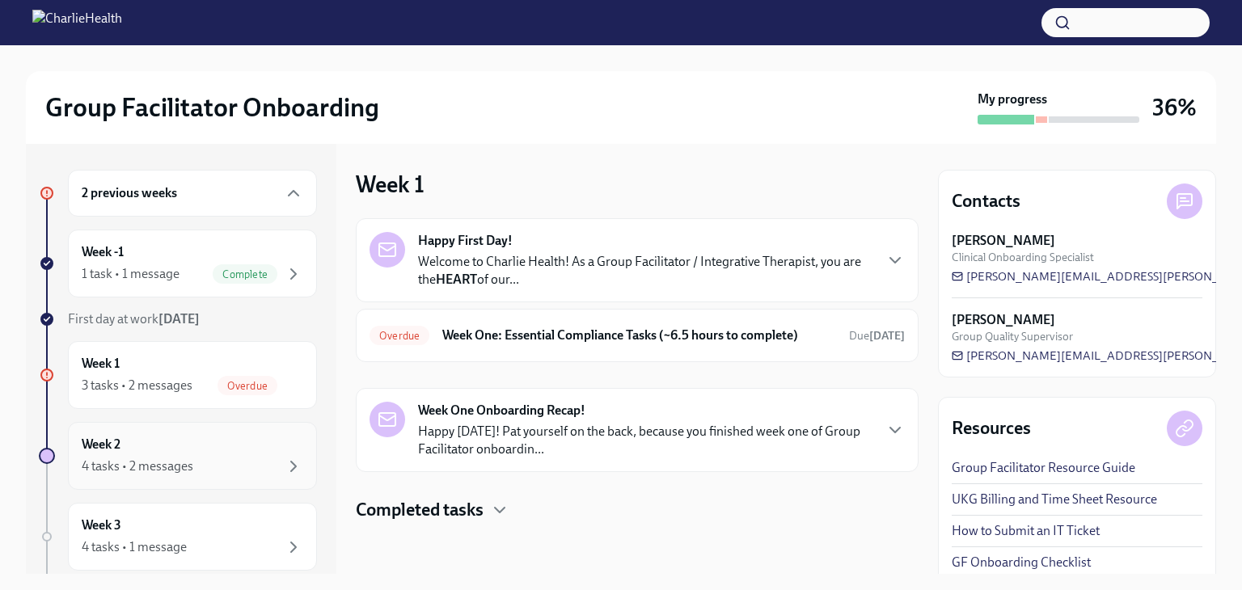
click at [157, 462] on div "4 tasks • 2 messages" at bounding box center [138, 467] width 112 height 18
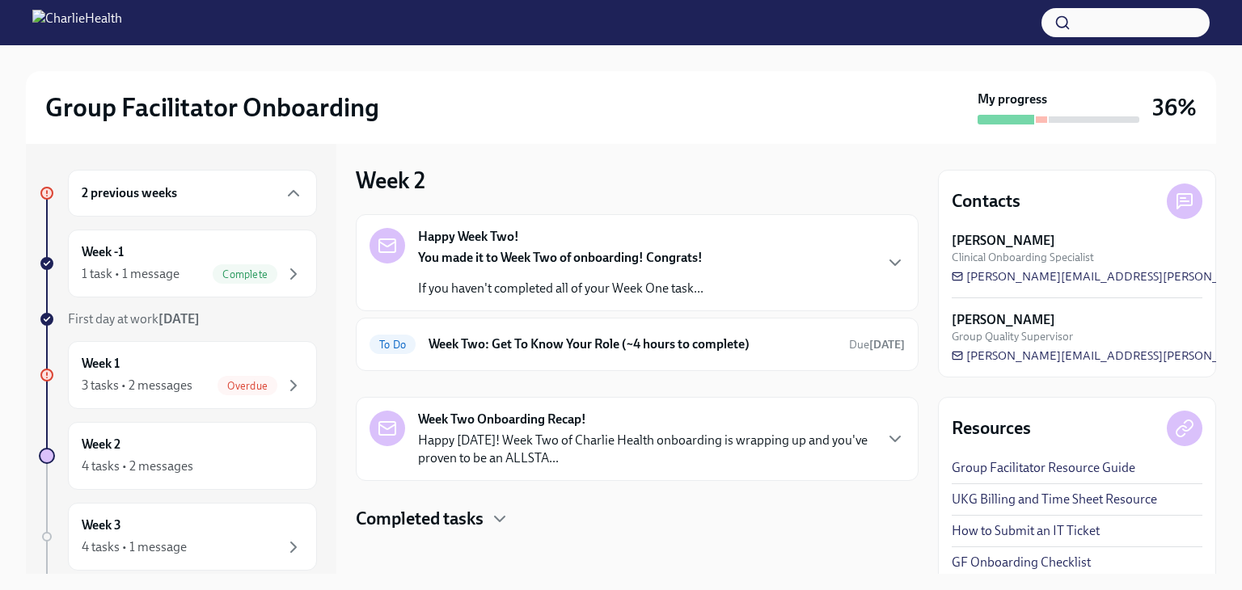
scroll to position [146, 0]
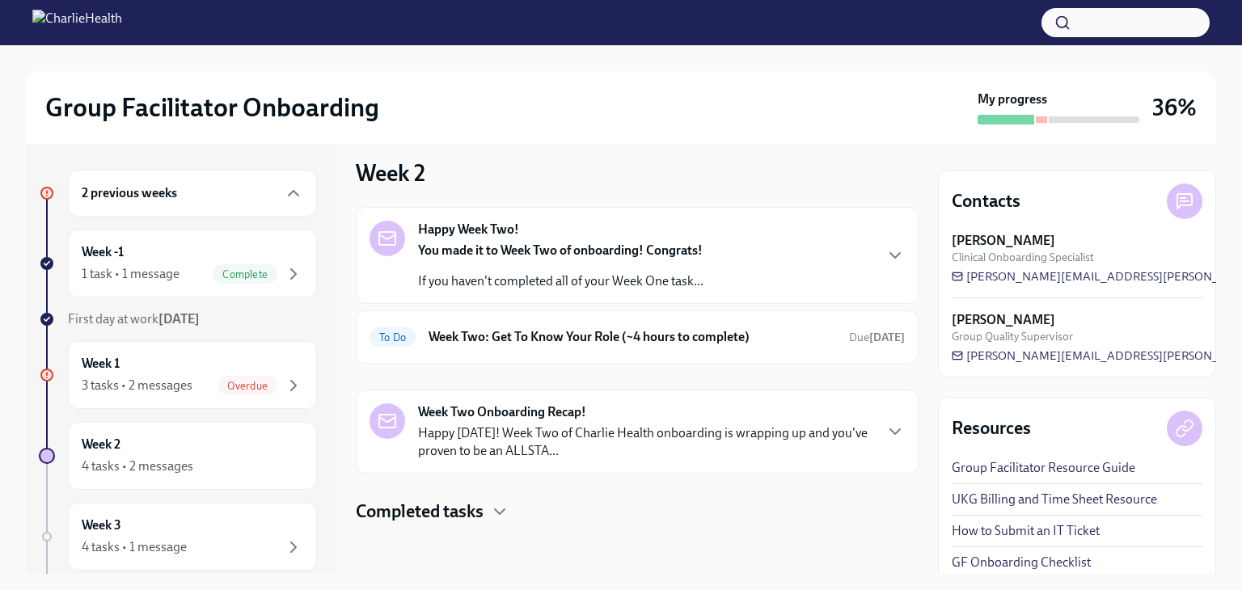
click at [490, 509] on div "Completed tasks" at bounding box center [637, 512] width 563 height 24
click at [639, 430] on p "Happy [DATE]! Week Two of Charlie Health onboarding is wrapping up and you've p…" at bounding box center [645, 443] width 454 height 36
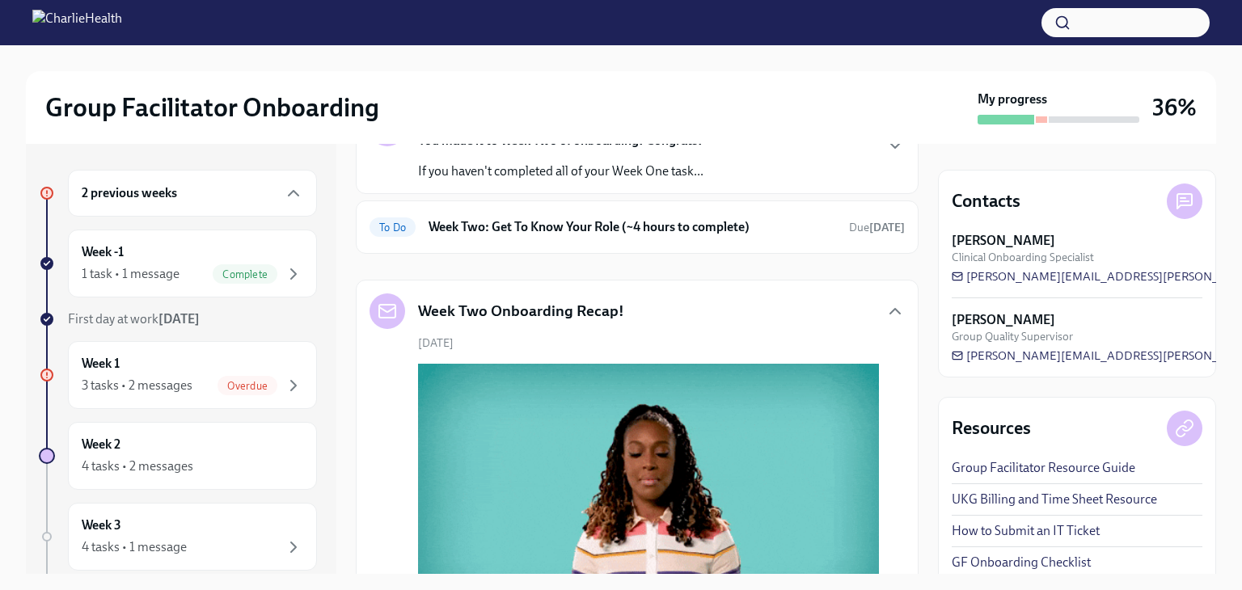
scroll to position [226, 0]
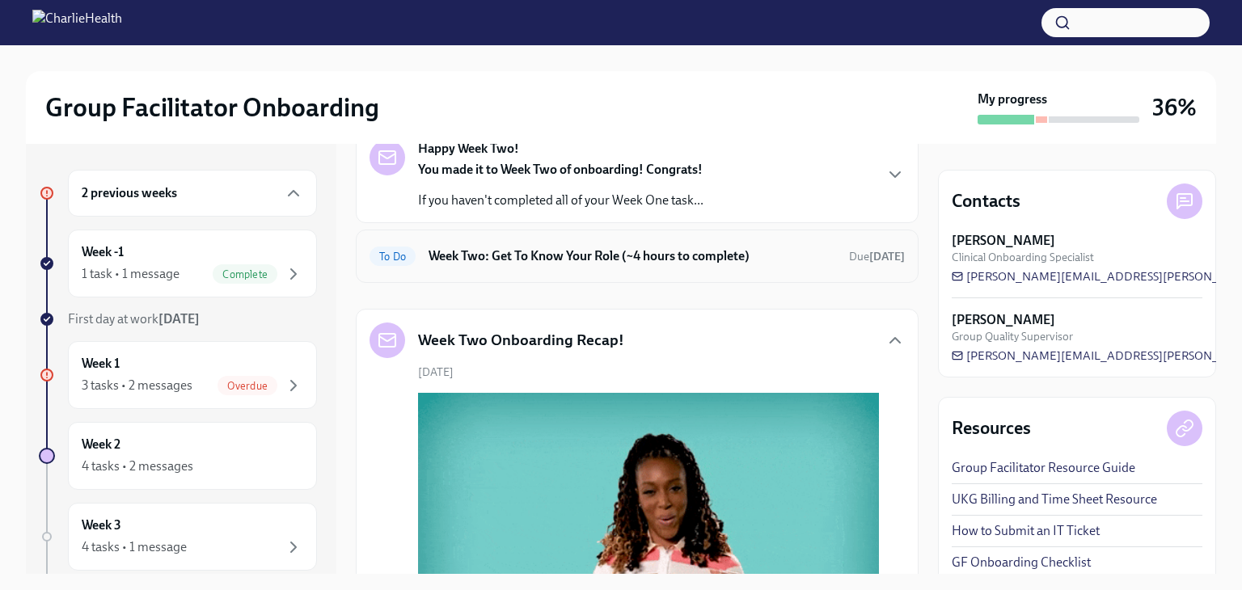
click at [670, 263] on h6 "Week Two: Get To Know Your Role (~4 hours to complete)" at bounding box center [633, 256] width 408 height 18
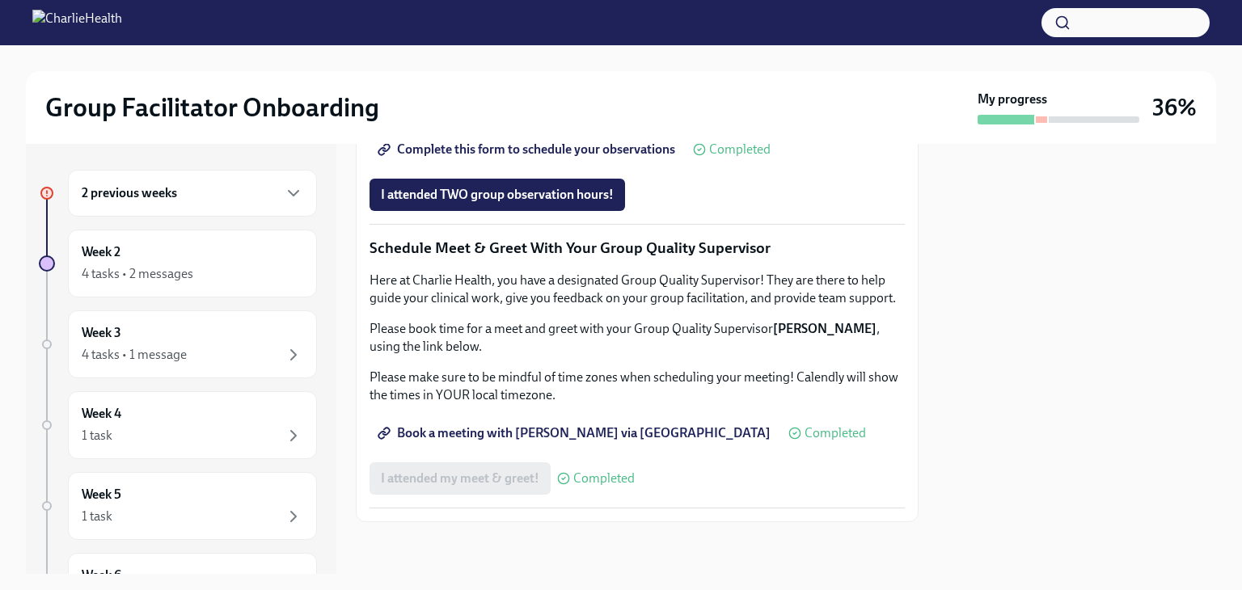
click at [207, 190] on div "2 previous weeks" at bounding box center [193, 193] width 222 height 19
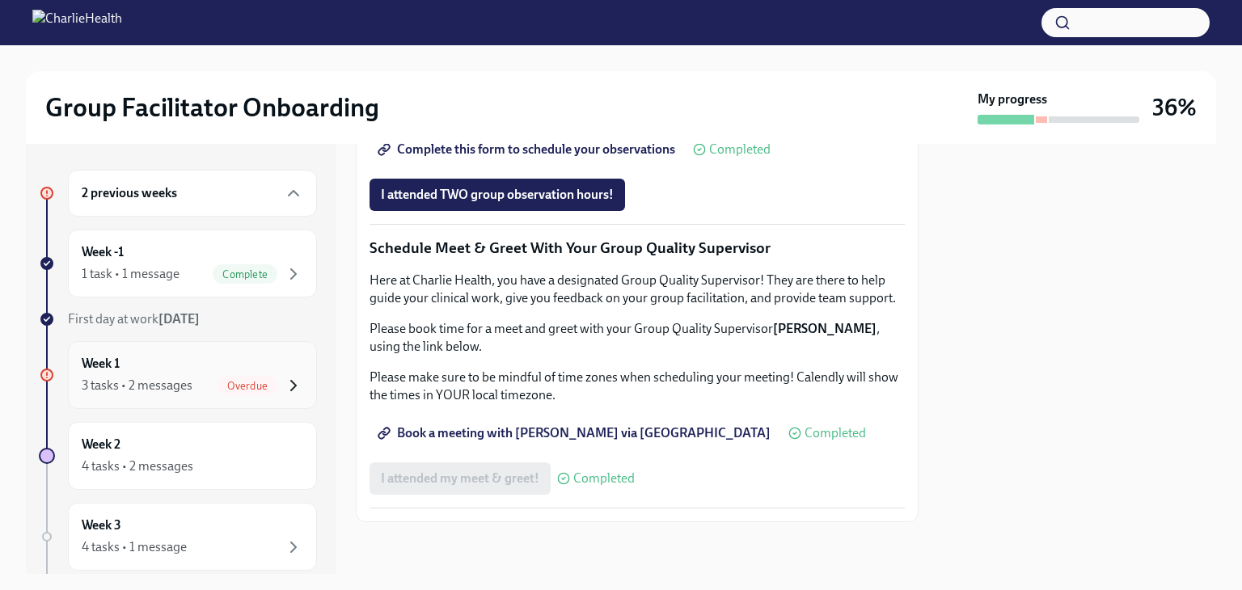
click at [284, 383] on icon "button" at bounding box center [293, 385] width 19 height 19
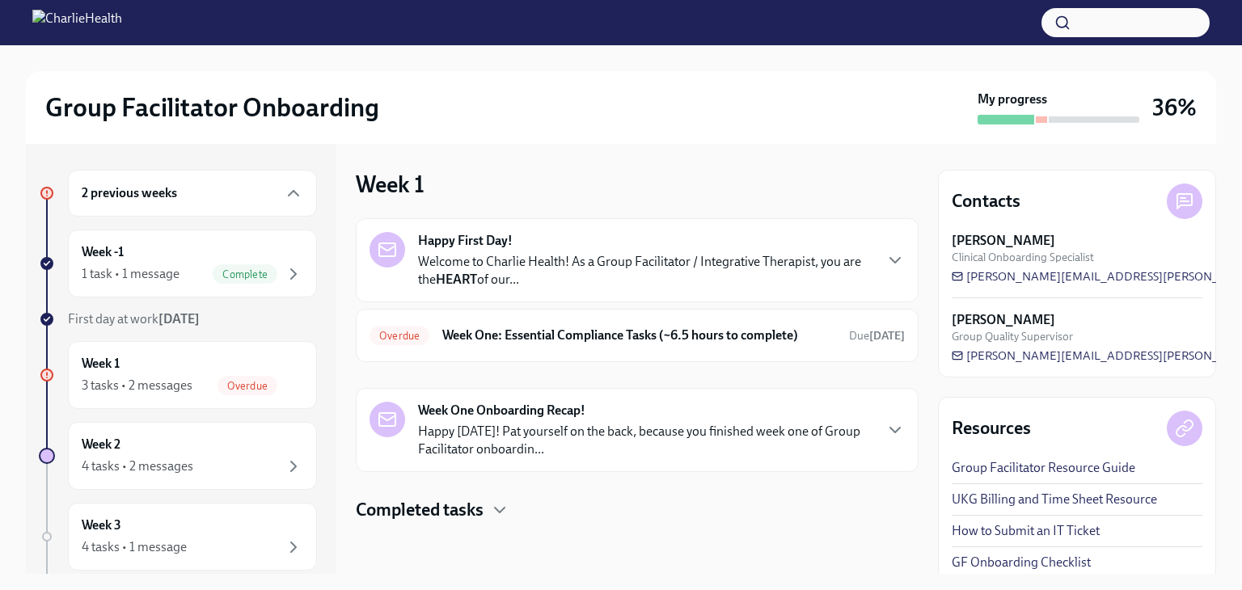
click at [460, 508] on h4 "Completed tasks" at bounding box center [420, 510] width 128 height 24
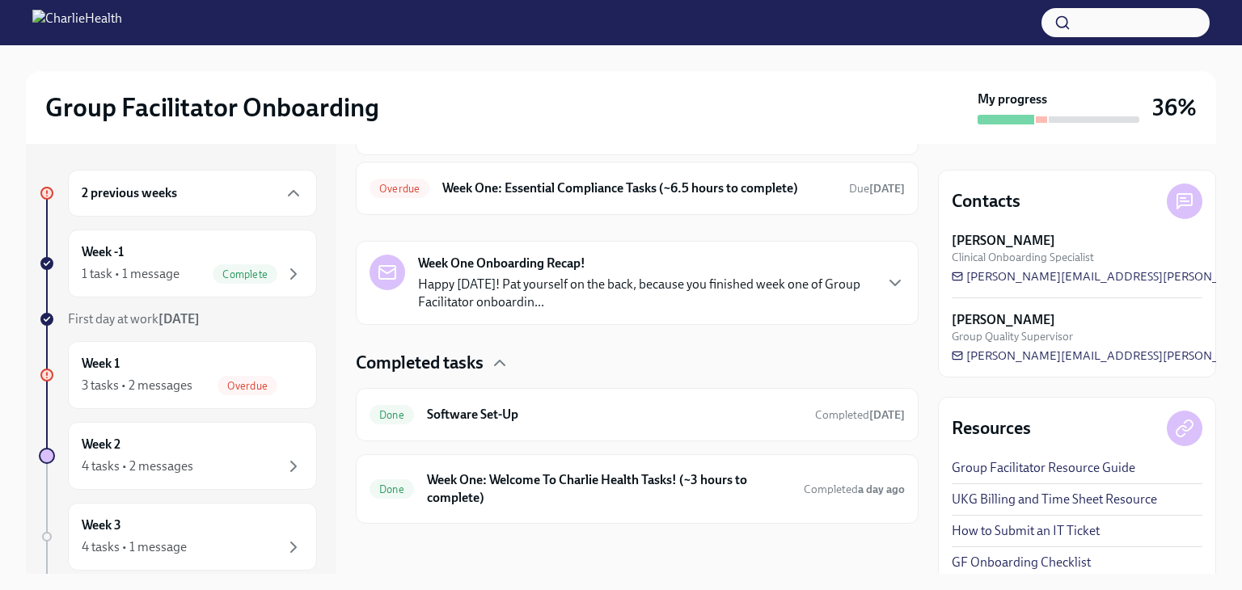
click at [614, 344] on div "Happy First Day! Welcome to Charlie Health! As a Group Facilitator / Integrativ…" at bounding box center [637, 297] width 563 height 453
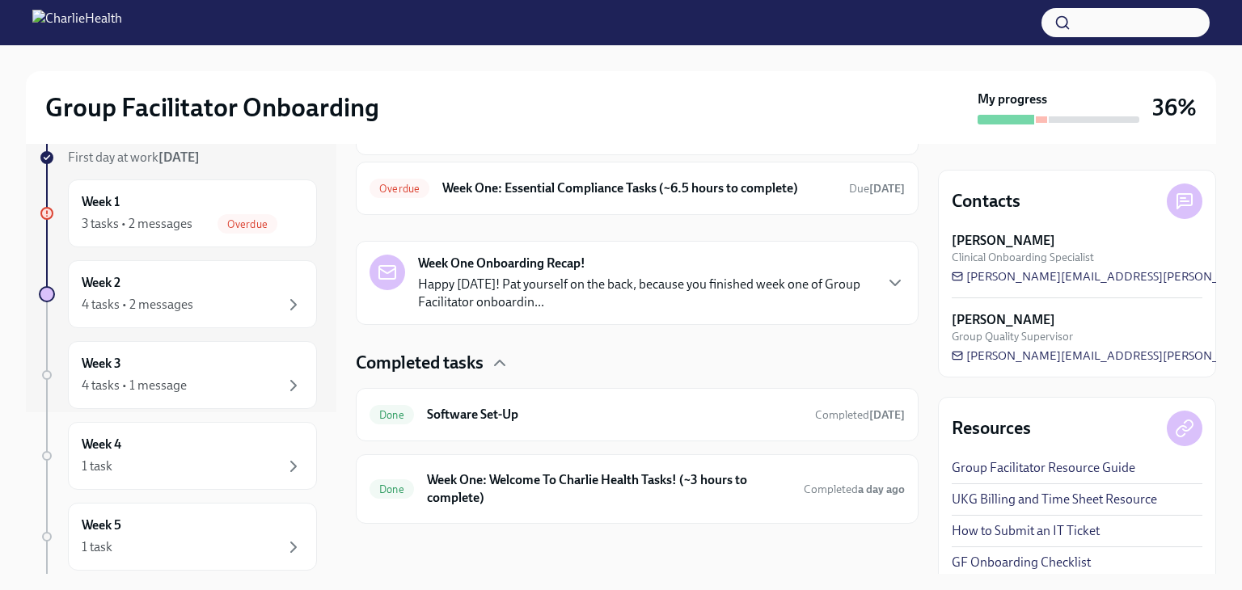
scroll to position [233, 0]
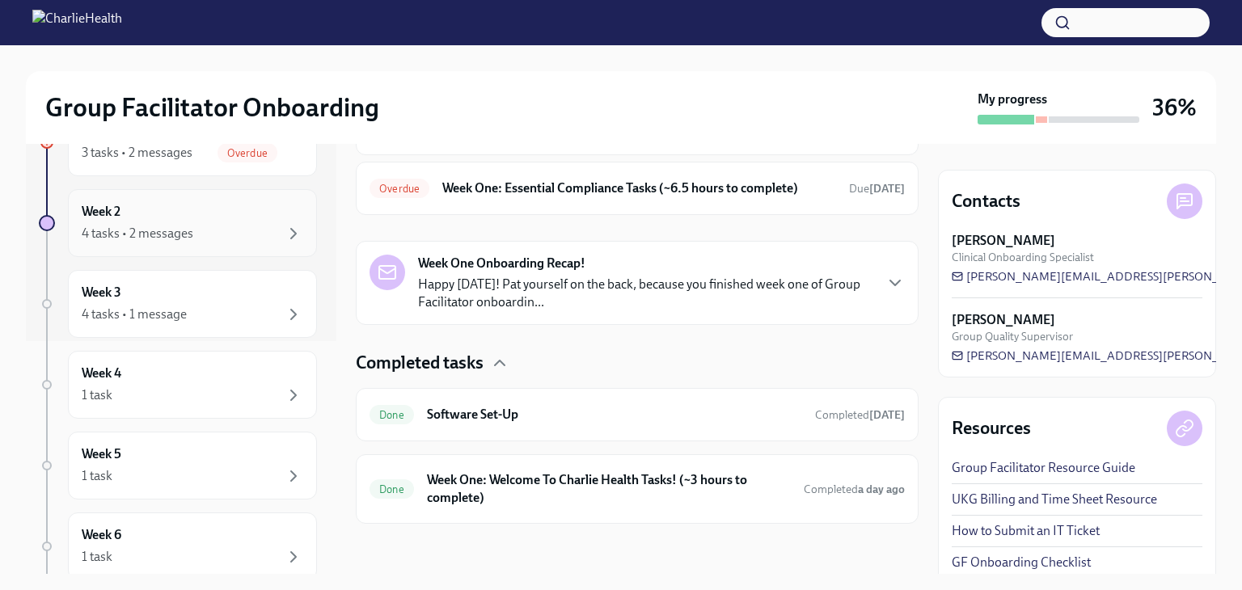
click at [275, 216] on div "Week 2 4 tasks • 2 messages" at bounding box center [193, 223] width 222 height 40
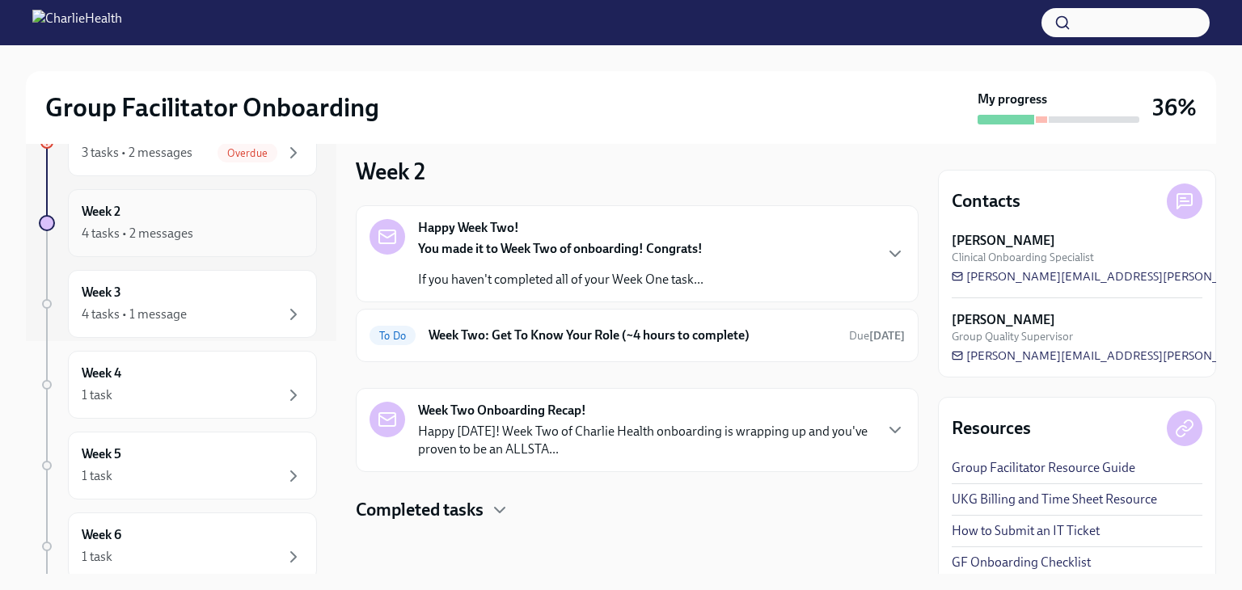
scroll to position [146, 0]
click at [500, 507] on icon "button" at bounding box center [499, 511] width 19 height 19
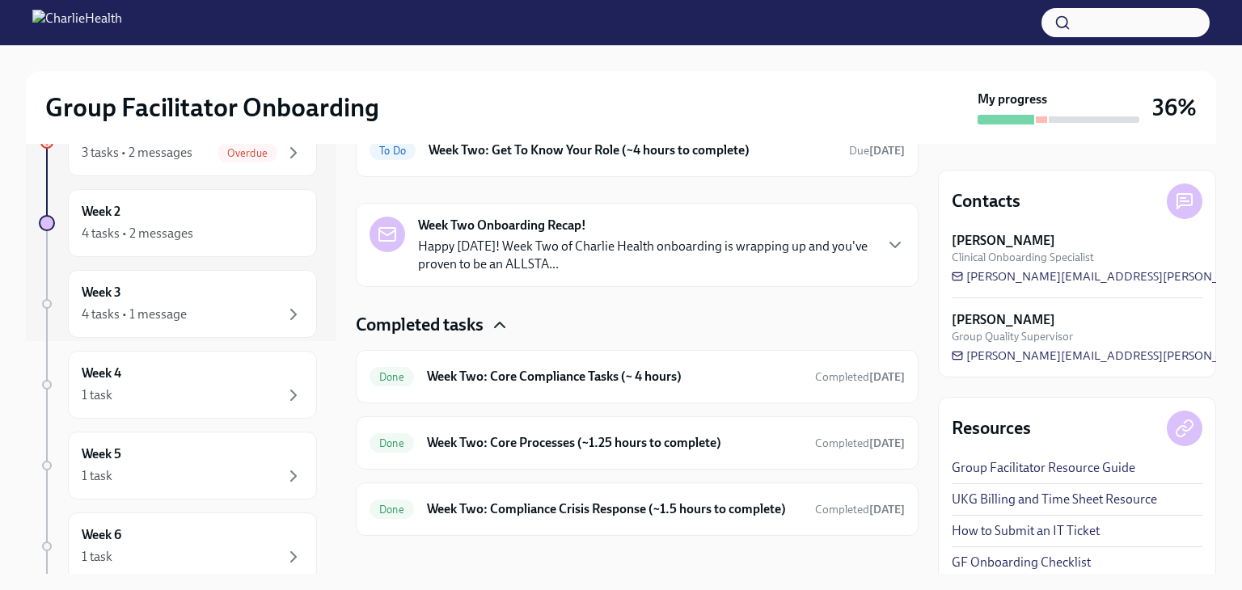
scroll to position [344, 0]
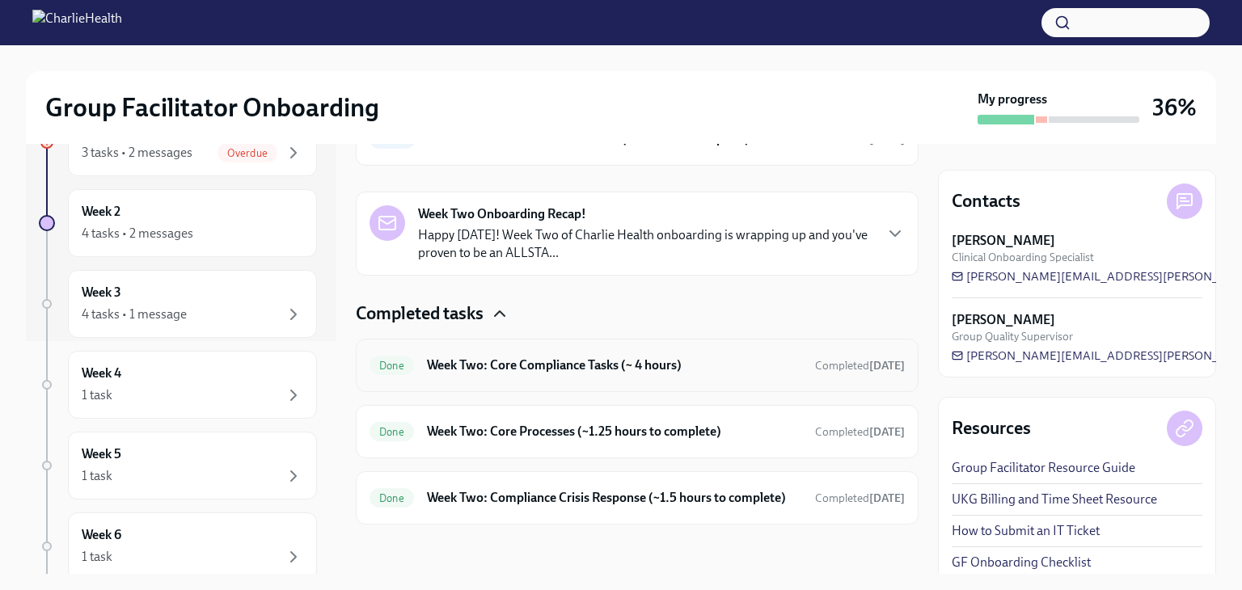
click at [559, 368] on h6 "Week Two: Core Compliance Tasks (~ 4 hours)" at bounding box center [614, 366] width 375 height 18
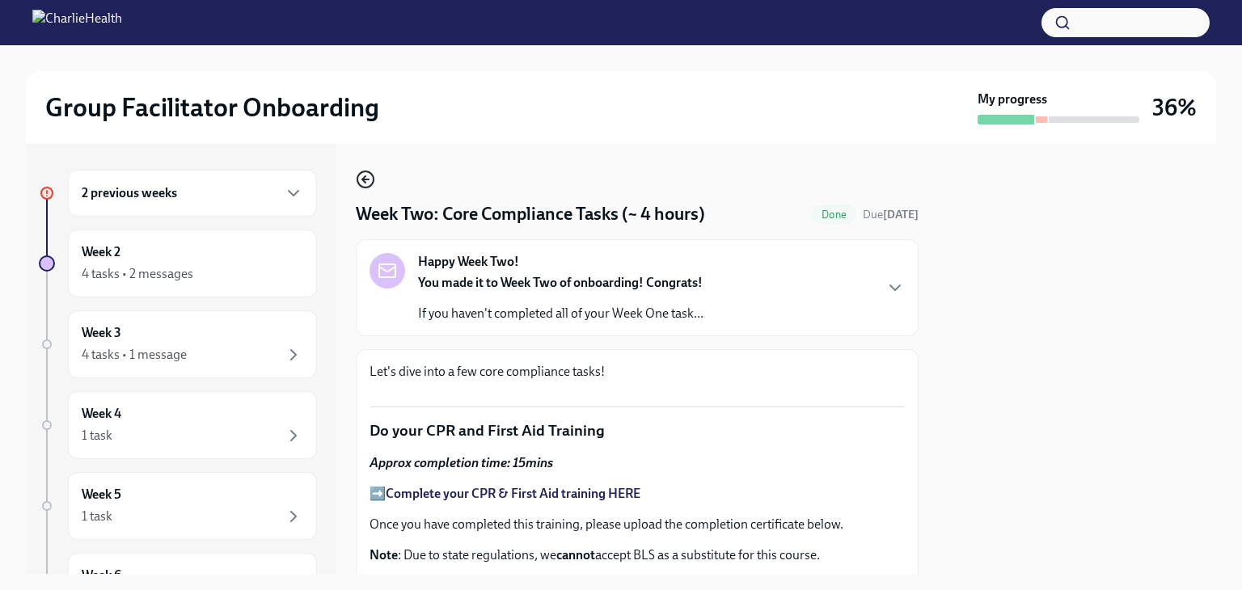
click at [364, 183] on icon "button" at bounding box center [365, 179] width 19 height 19
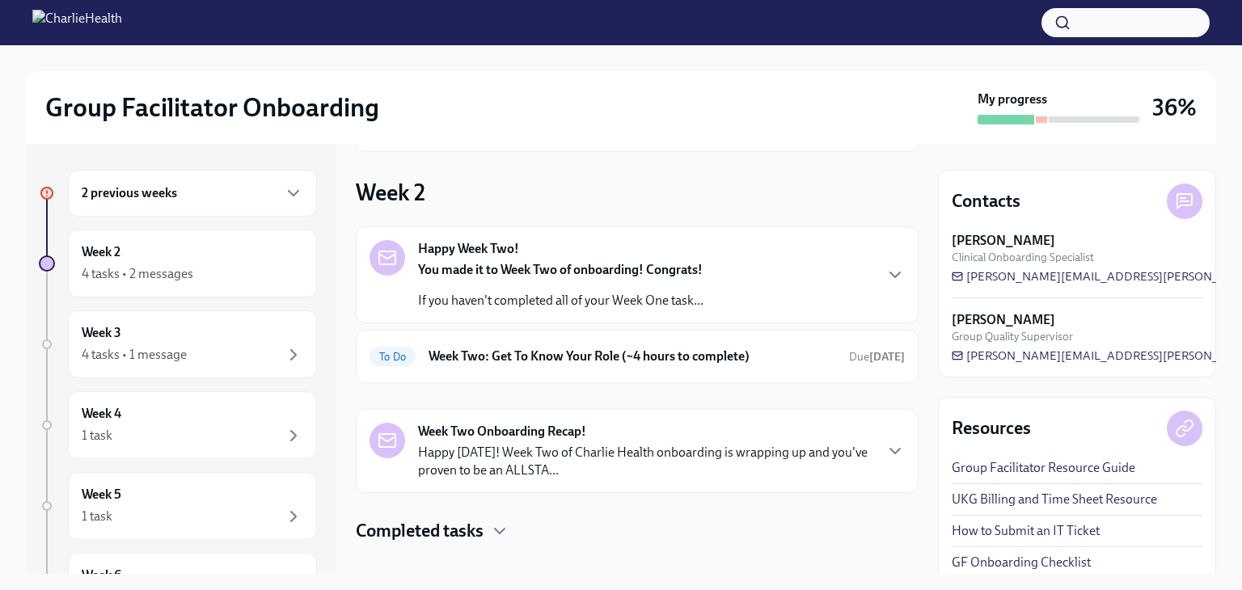
scroll to position [146, 0]
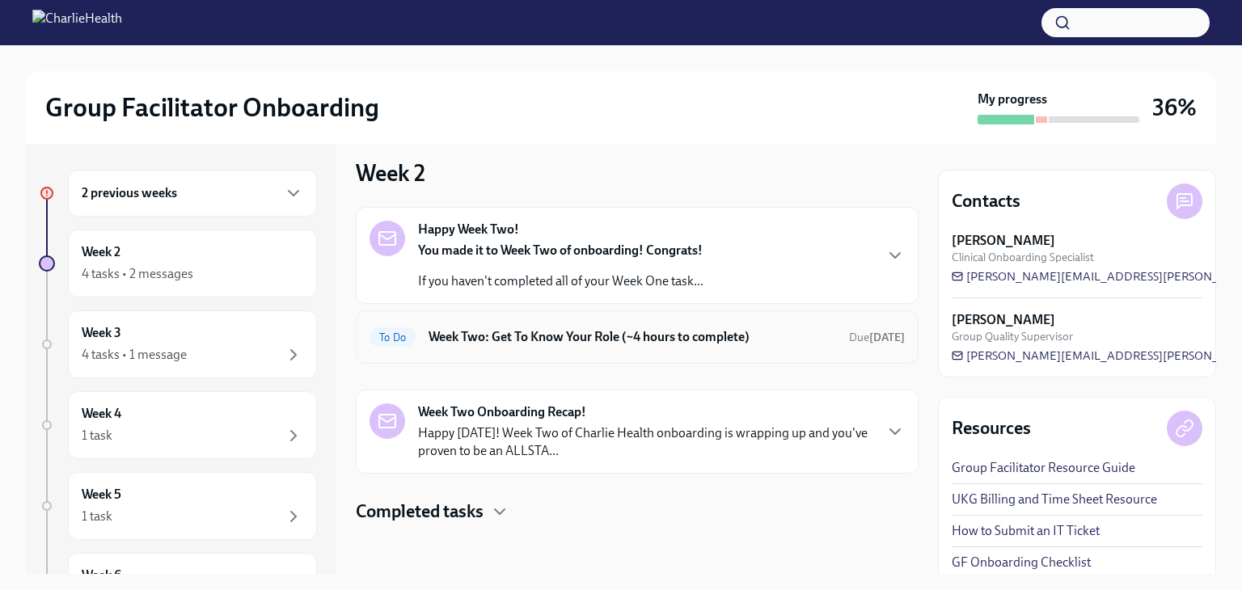
click at [563, 331] on h6 "Week Two: Get To Know Your Role (~4 hours to complete)" at bounding box center [633, 337] width 408 height 18
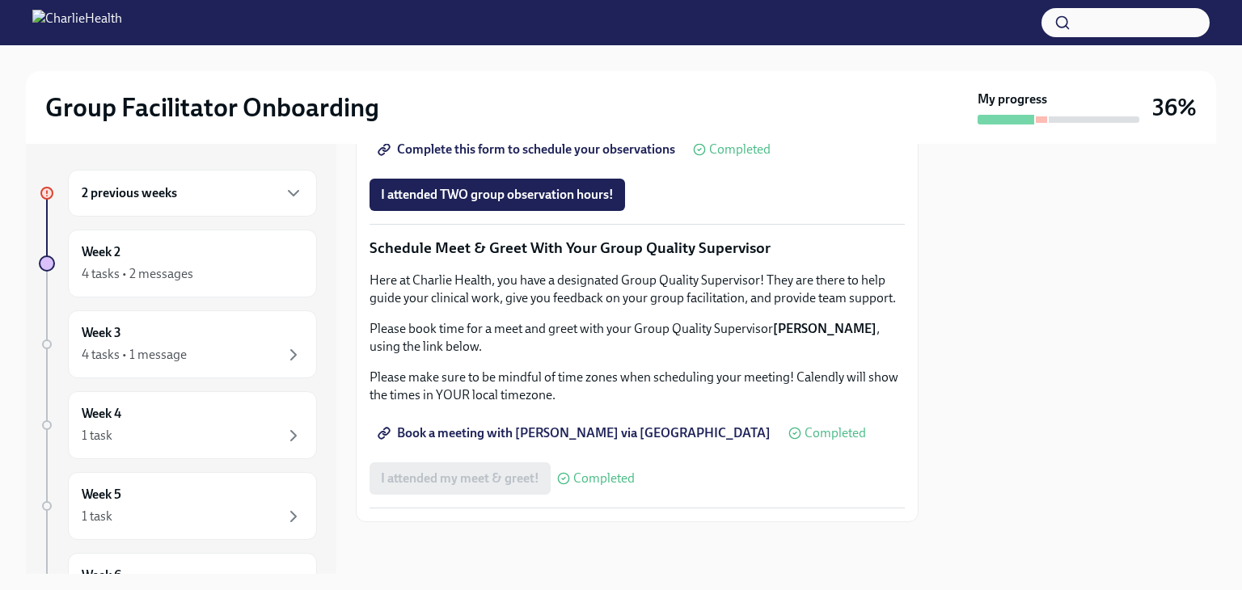
scroll to position [1566, 0]
click at [155, 345] on div "4 tasks • 1 message" at bounding box center [193, 354] width 222 height 19
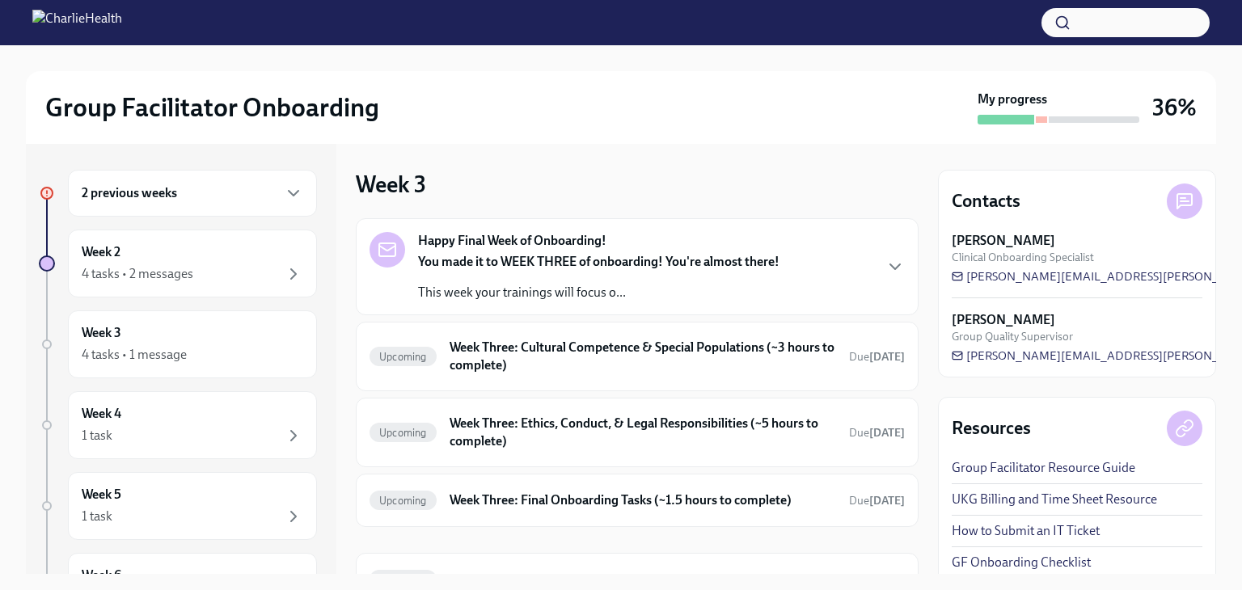
click at [842, 285] on div "Happy Final Week of Onboarding! You made it to WEEK THREE of onboarding! You're…" at bounding box center [637, 267] width 535 height 70
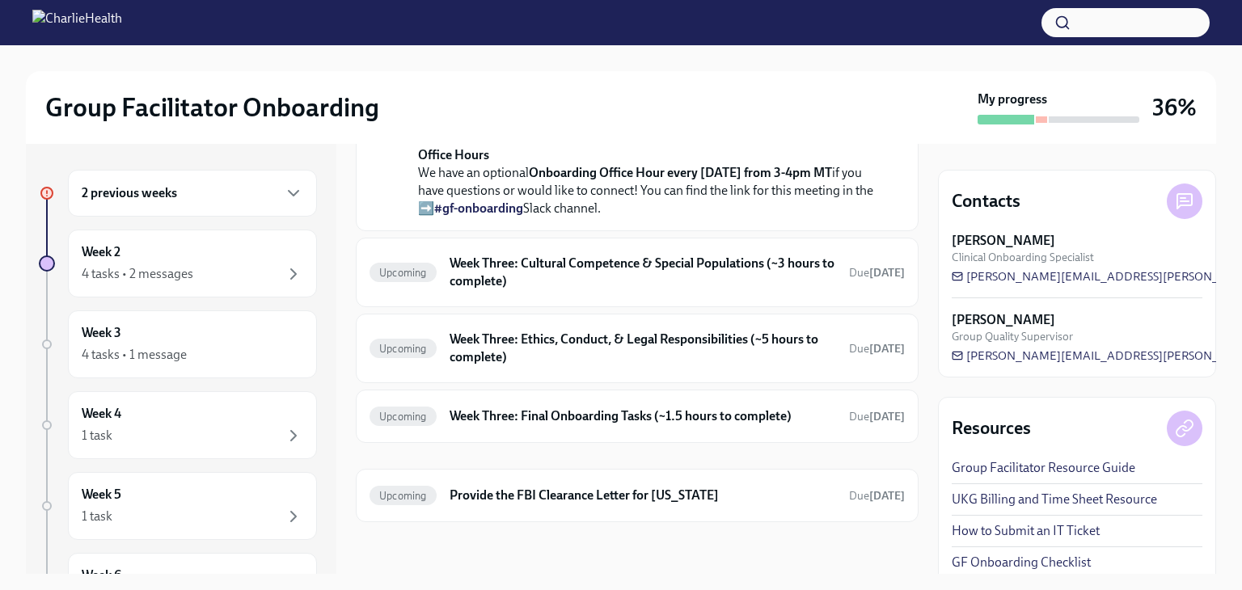
scroll to position [140, 0]
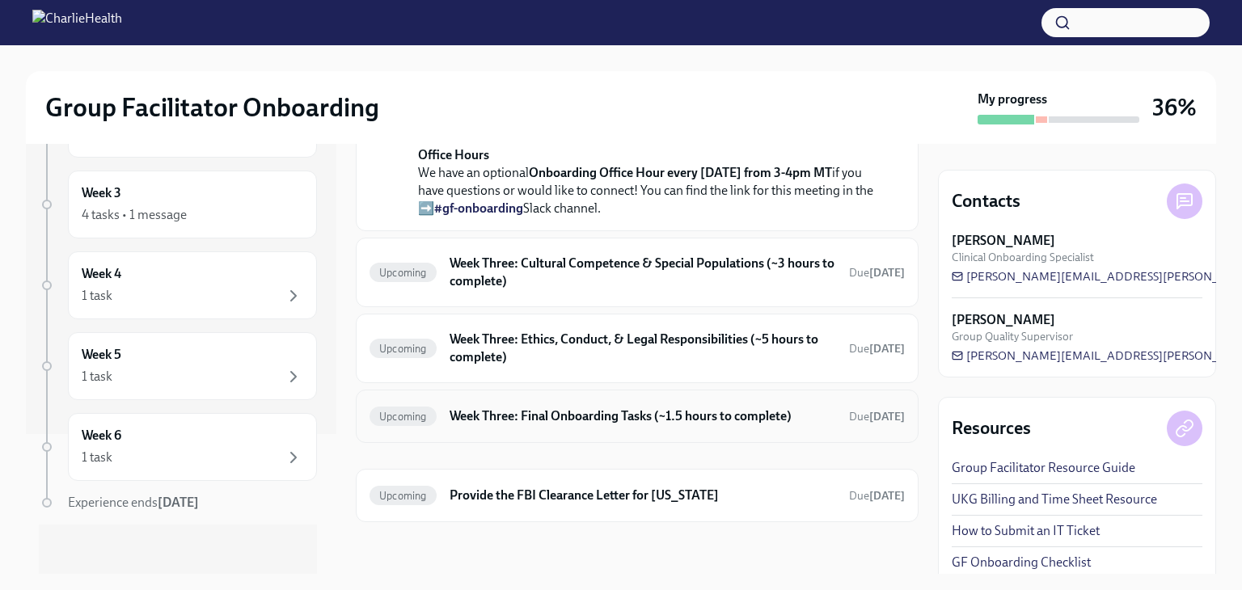
click at [615, 422] on h6 "Week Three: Final Onboarding Tasks (~1.5 hours to complete)" at bounding box center [643, 417] width 387 height 18
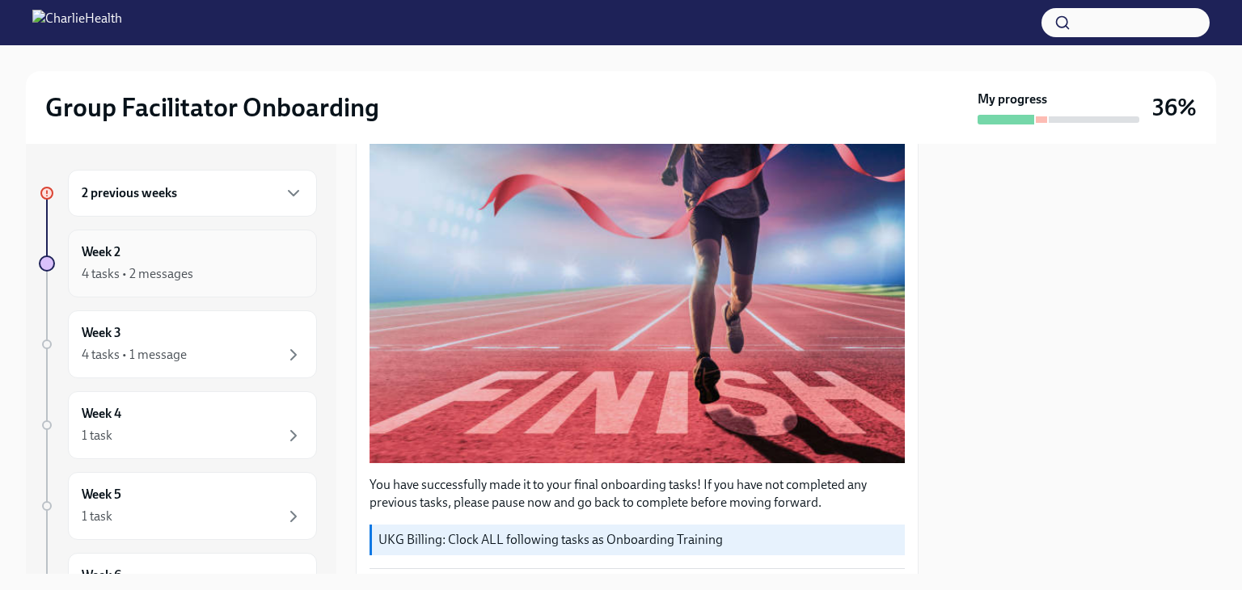
scroll to position [240, 0]
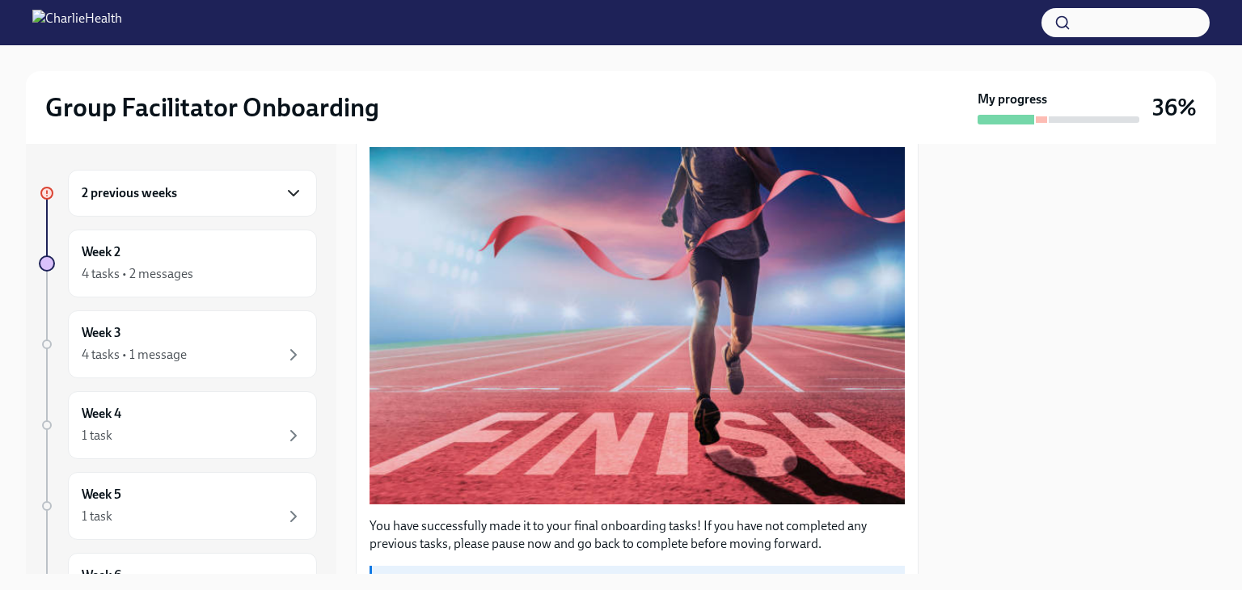
click at [284, 198] on icon "button" at bounding box center [293, 193] width 19 height 19
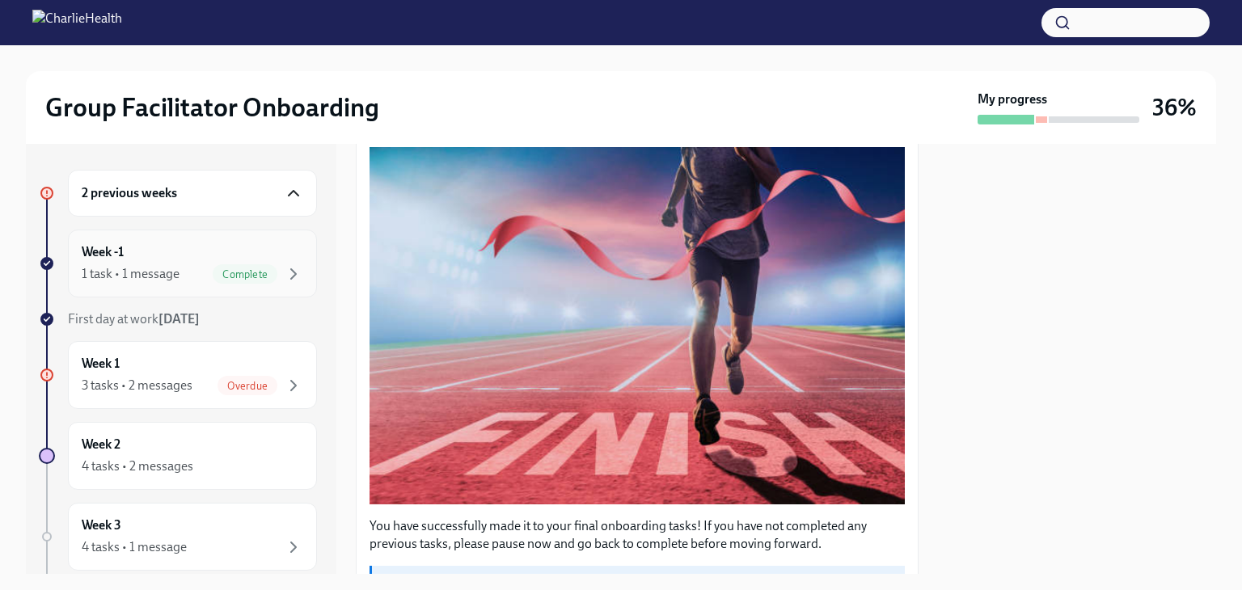
click at [193, 252] on div "Week -1 1 task • 1 message Complete" at bounding box center [193, 263] width 222 height 40
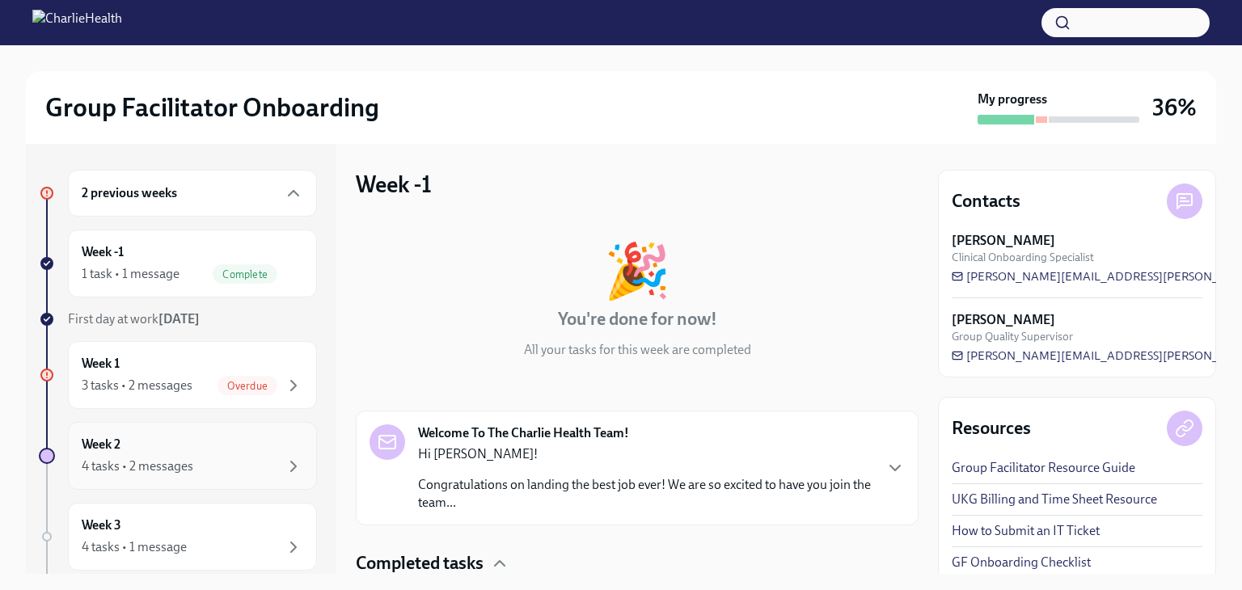
click at [198, 457] on div "4 tasks • 2 messages" at bounding box center [193, 466] width 222 height 19
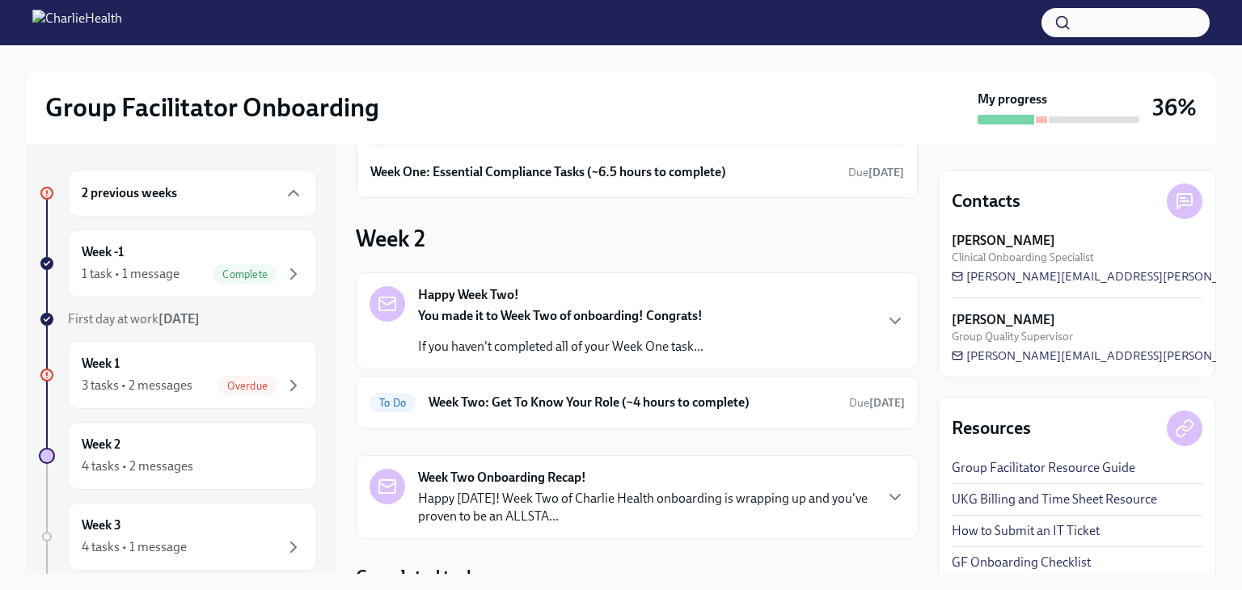
scroll to position [146, 0]
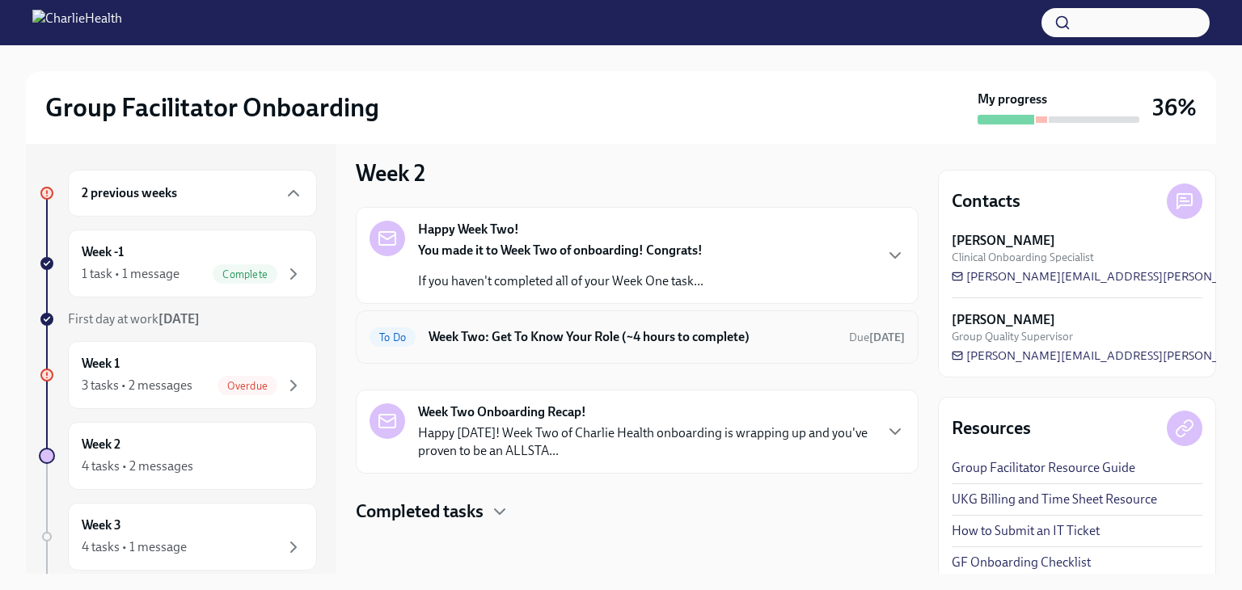
click at [588, 340] on h6 "Week Two: Get To Know Your Role (~4 hours to complete)" at bounding box center [633, 337] width 408 height 18
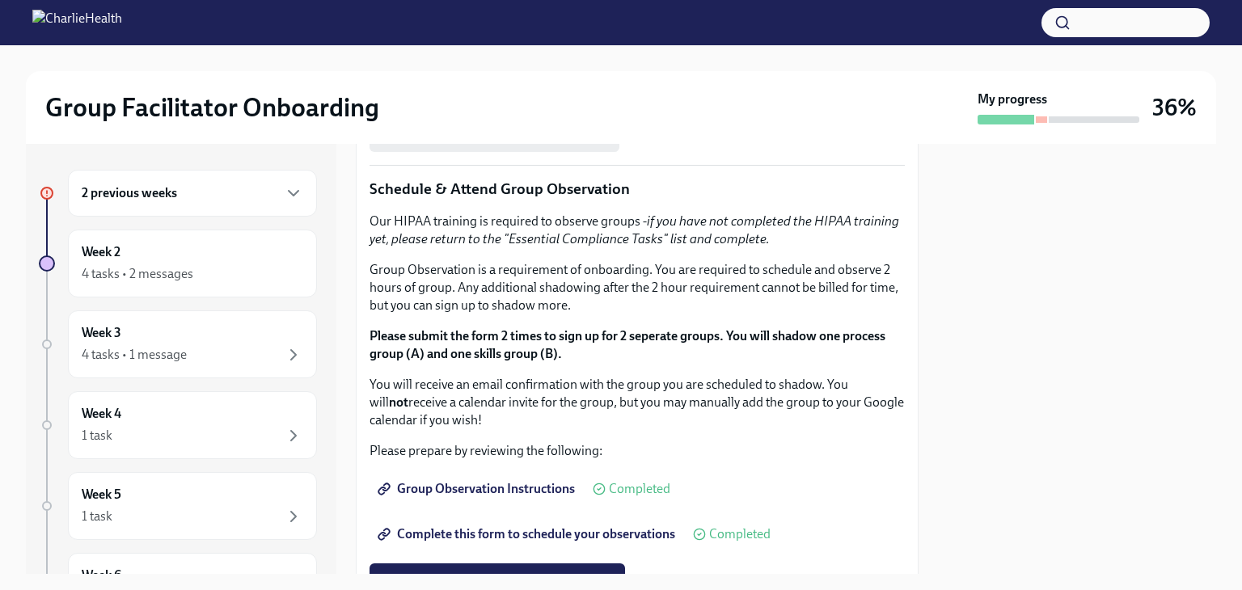
scroll to position [757, 0]
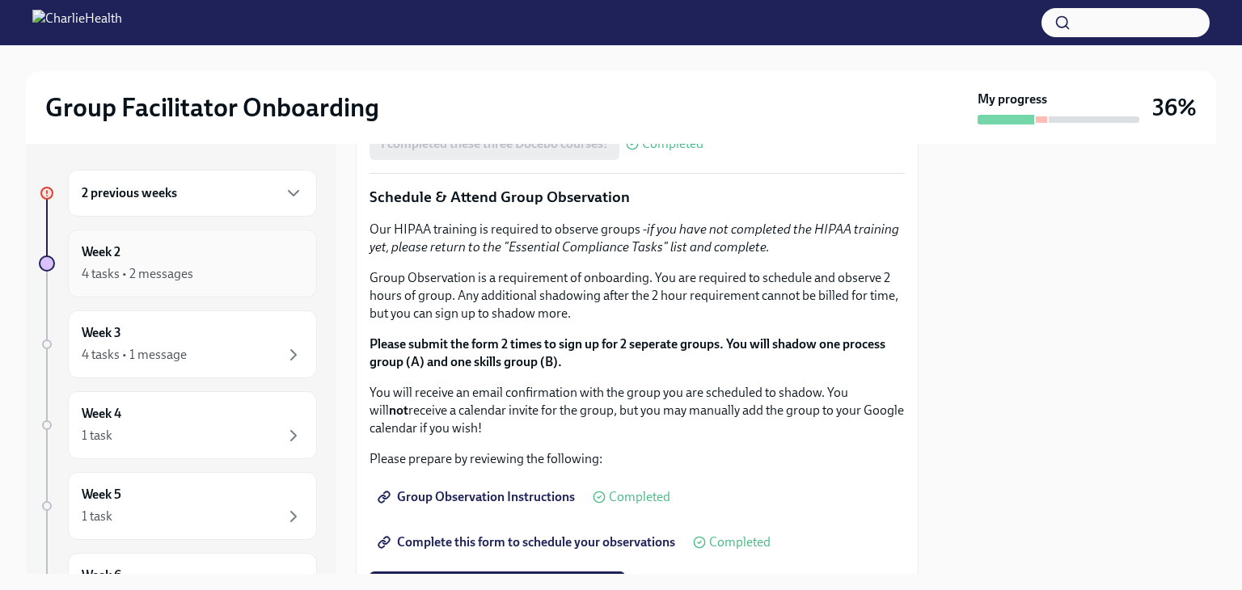
click at [175, 264] on div "4 tasks • 2 messages" at bounding box center [193, 273] width 222 height 19
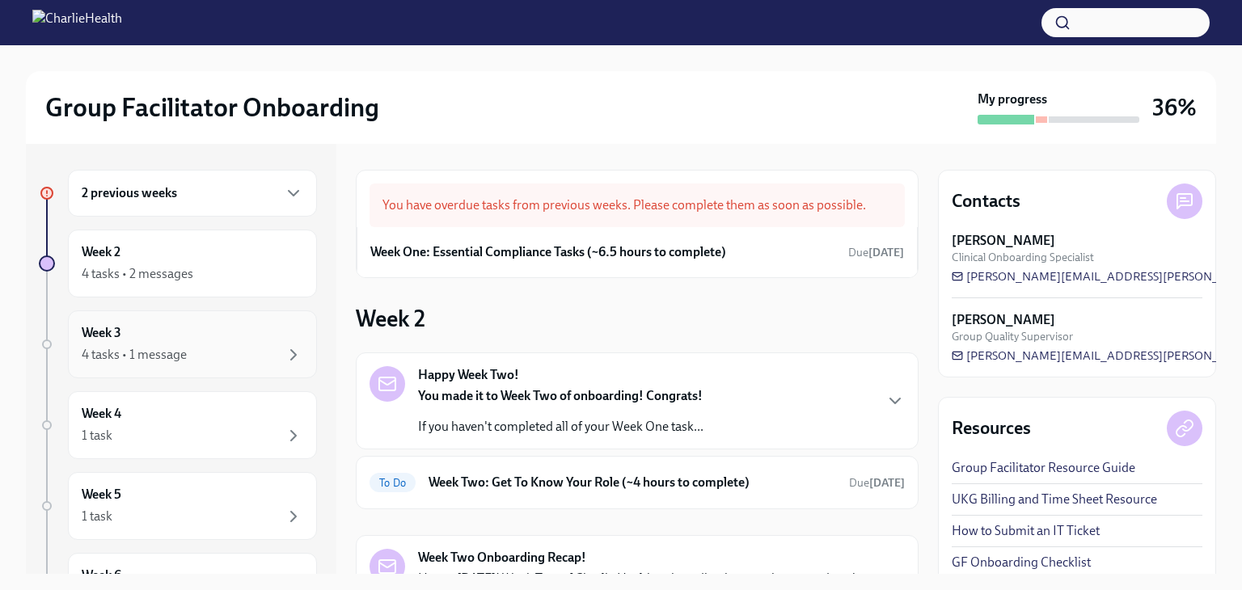
click at [175, 345] on div "4 tasks • 1 message" at bounding box center [193, 354] width 222 height 19
